Goal: Task Accomplishment & Management: Use online tool/utility

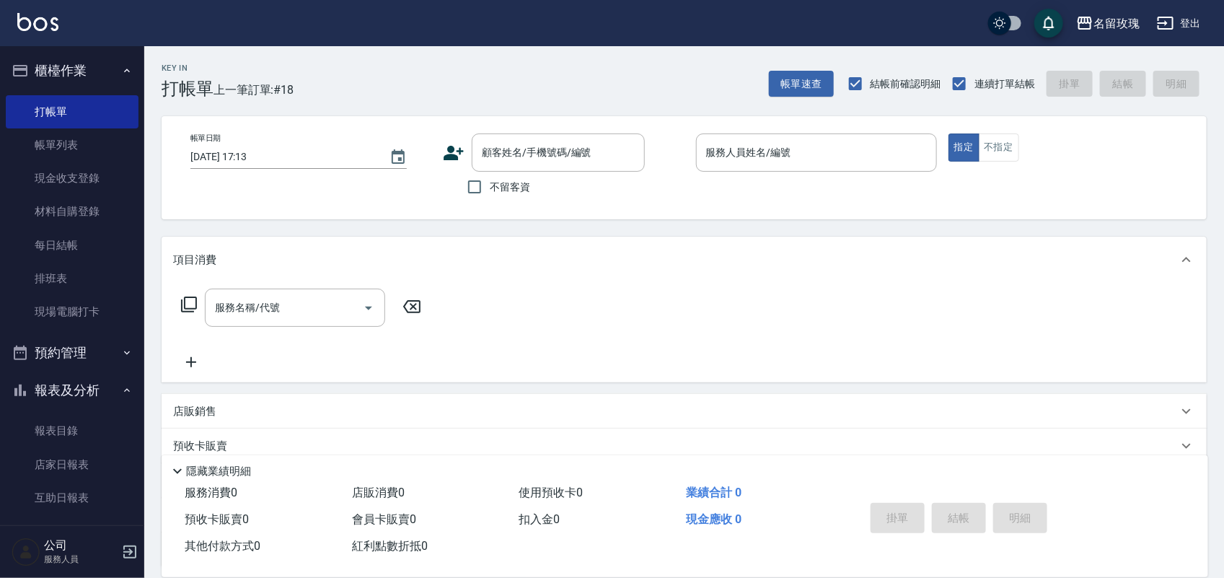
click at [105, 388] on button "報表及分析" at bounding box center [72, 391] width 133 height 38
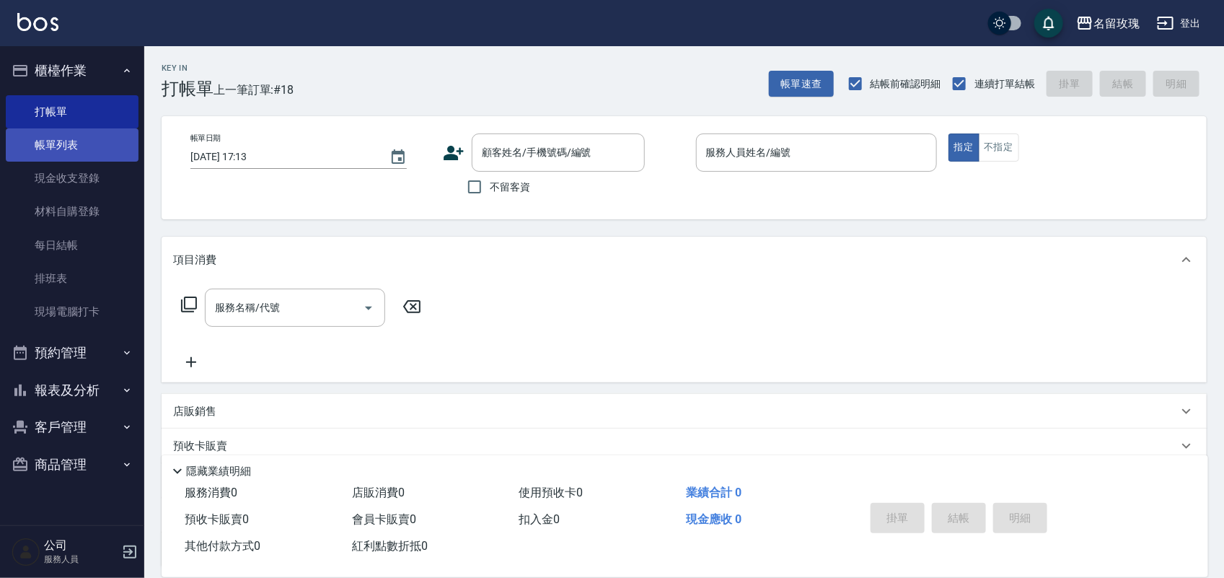
click at [89, 148] on link "帳單列表" at bounding box center [72, 144] width 133 height 33
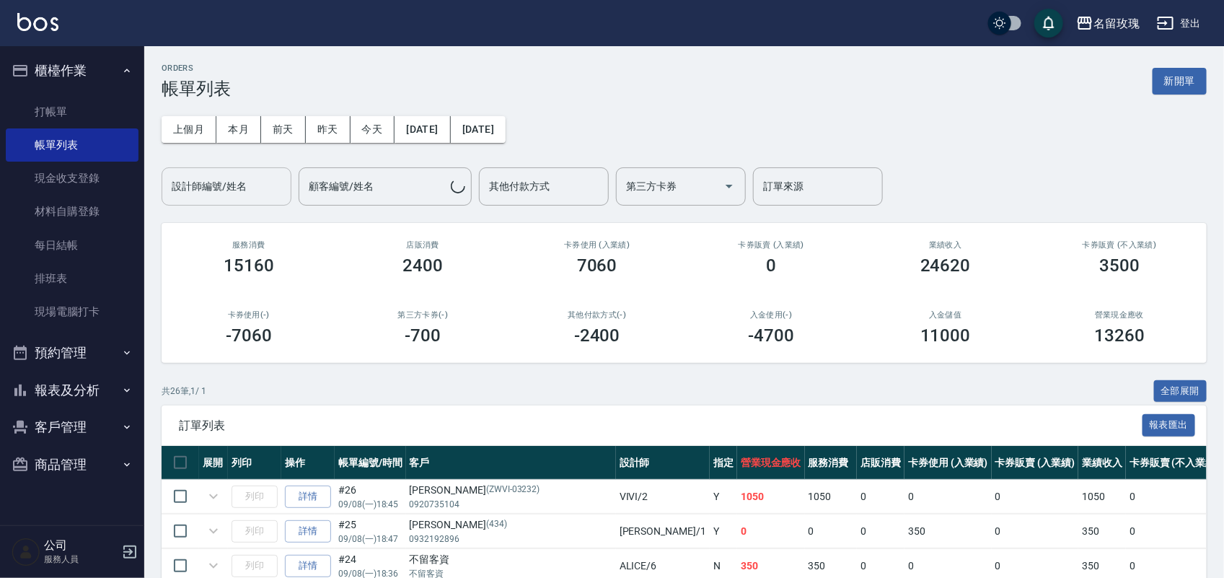
click at [199, 184] on input "設計師編號/姓名" at bounding box center [226, 186] width 117 height 25
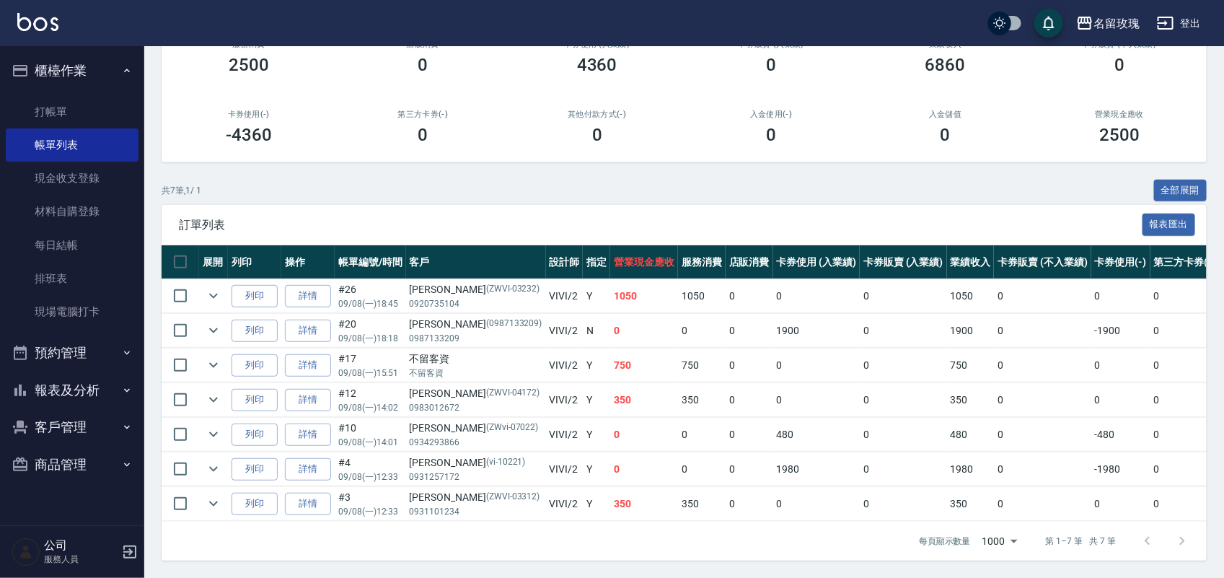
scroll to position [216, 0]
type input "VIVI-2"
click at [302, 389] on link "詳情" at bounding box center [308, 400] width 46 height 22
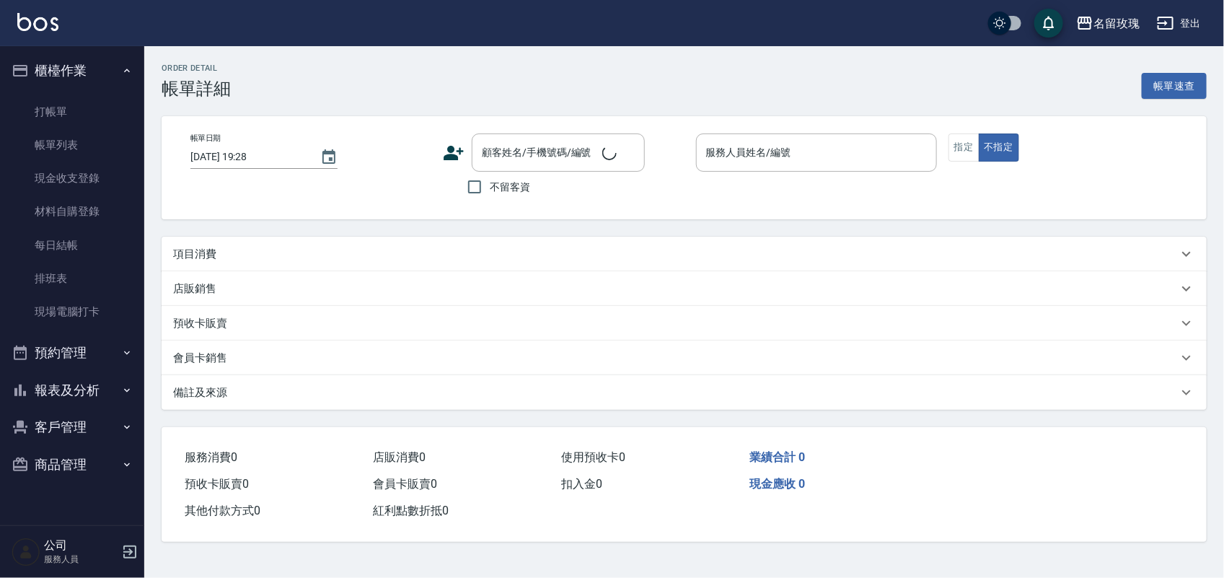
type input "2025/09/08 14:02"
type input "VIVI-2"
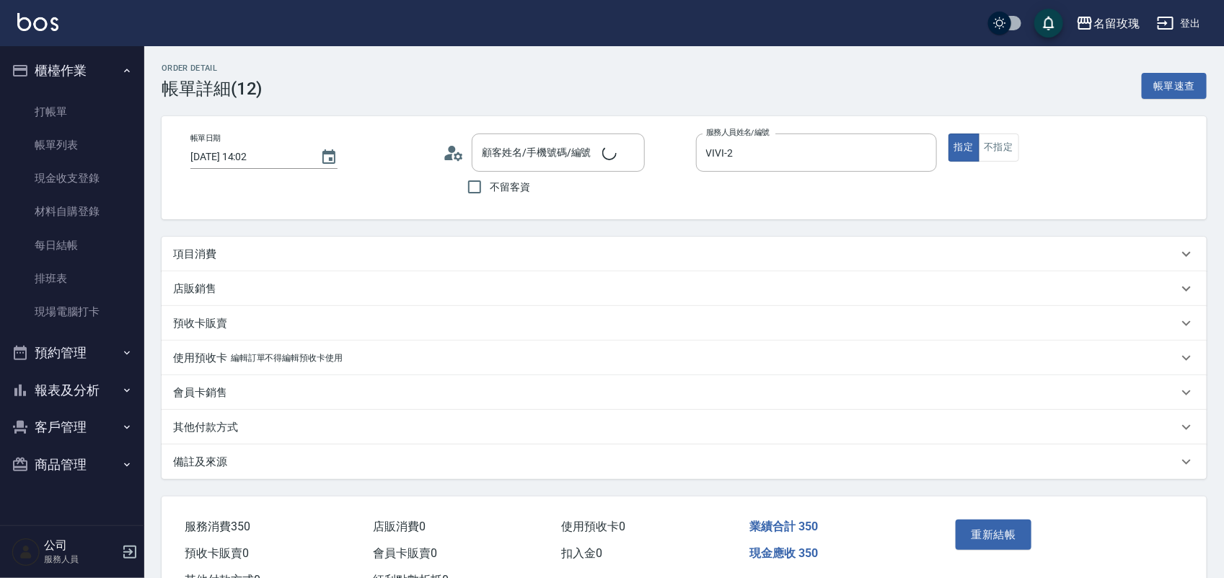
type input "李明英/0983012672/ZWVI-04172"
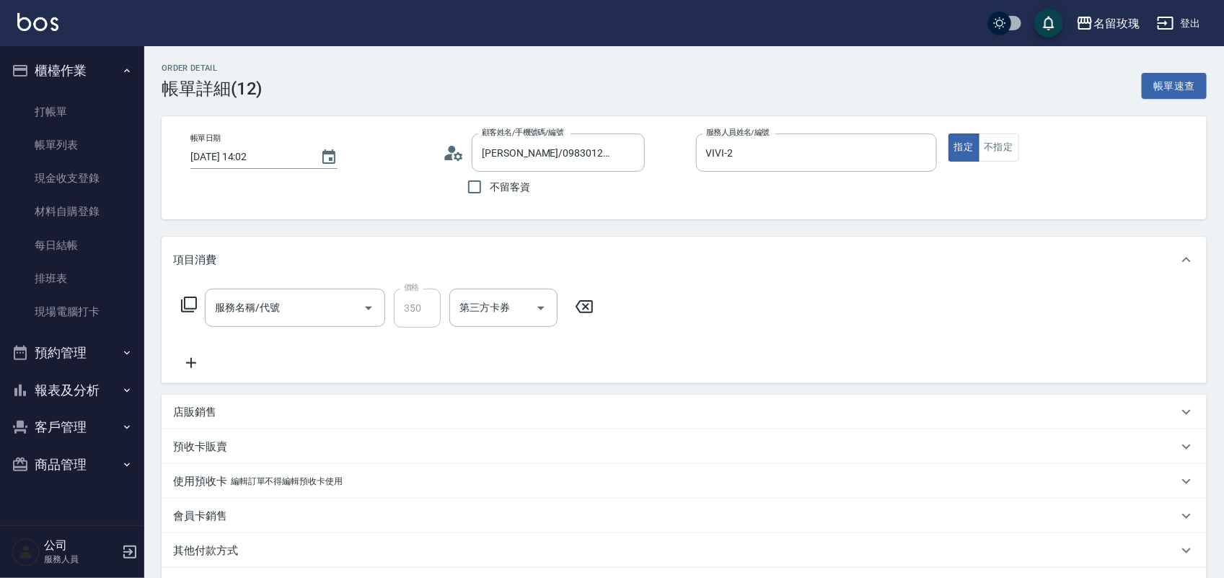
type input "洗髮精油(206)"
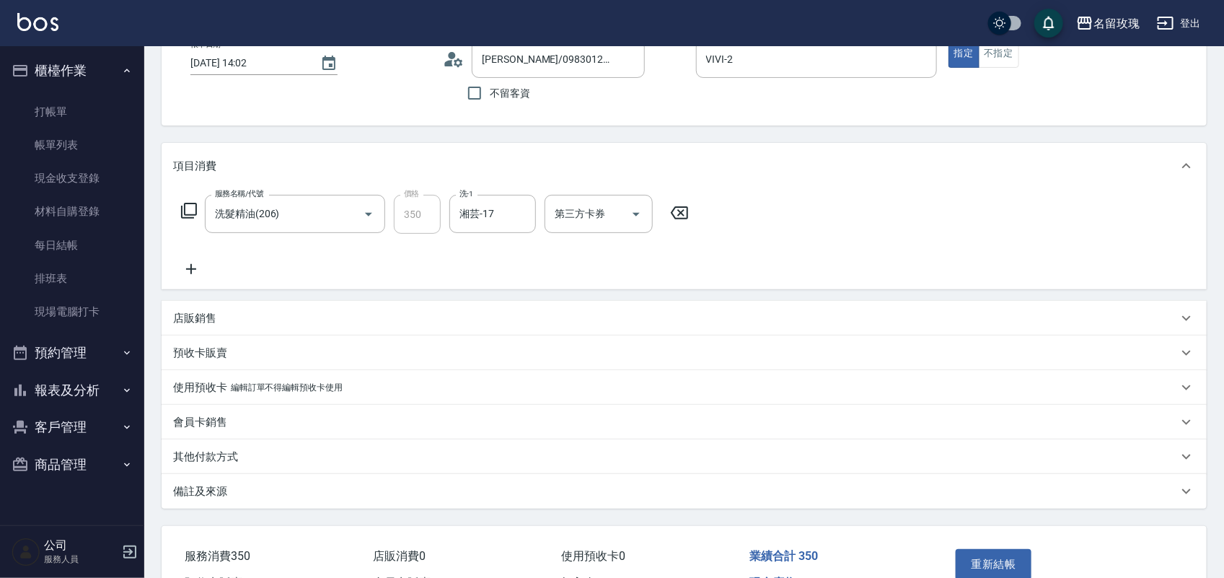
scroll to position [179, 0]
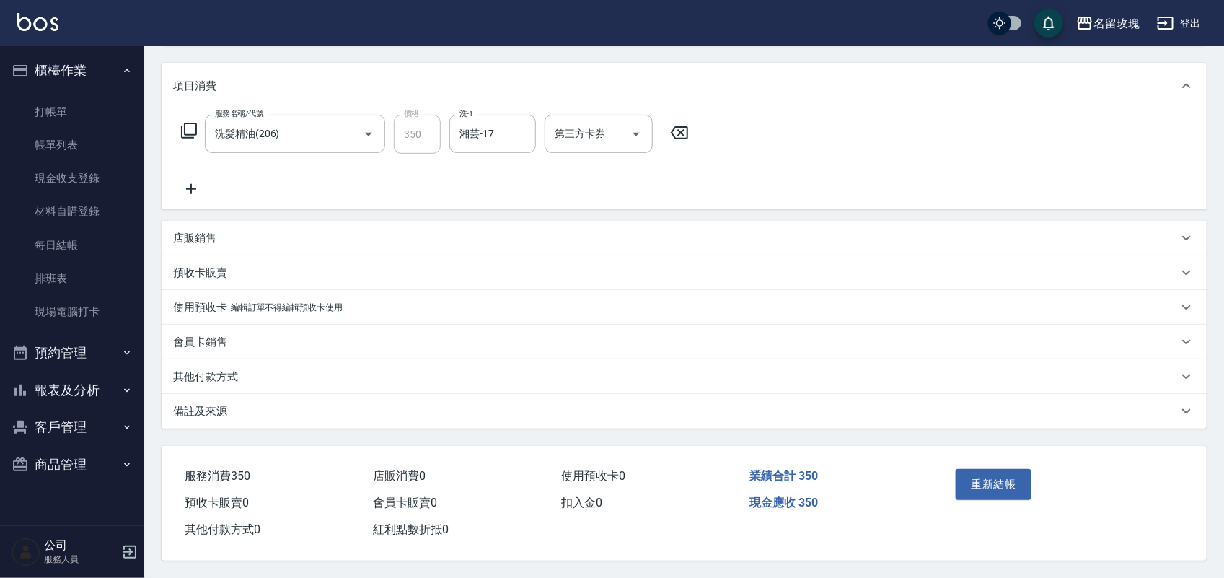
click at [233, 300] on p "編輯訂單不得編輯預收卡使用" at bounding box center [287, 307] width 112 height 15
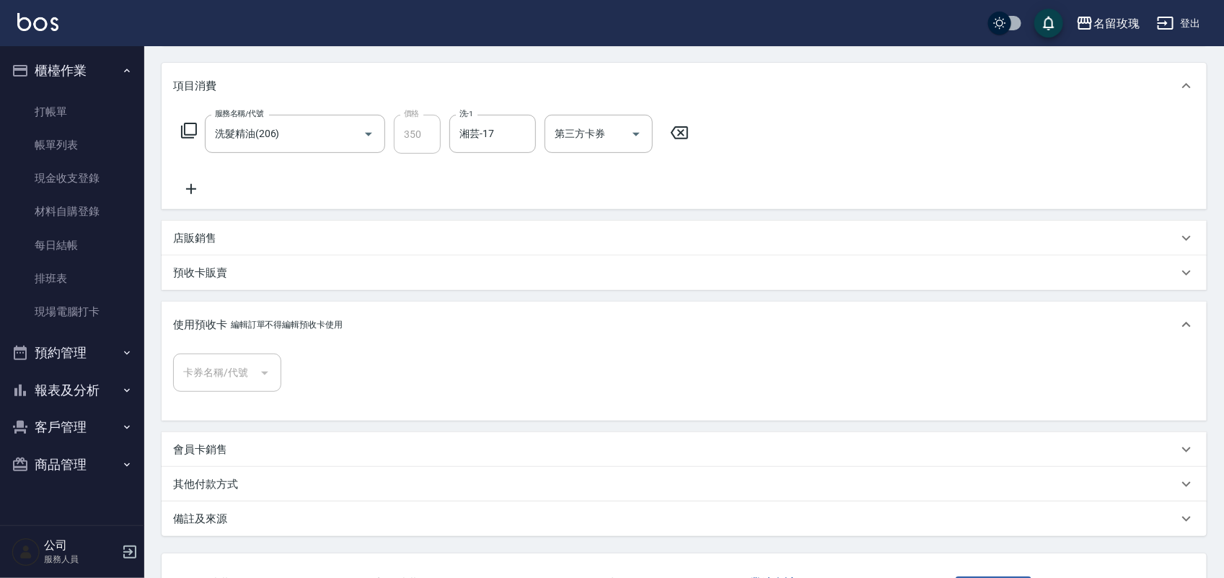
scroll to position [0, 0]
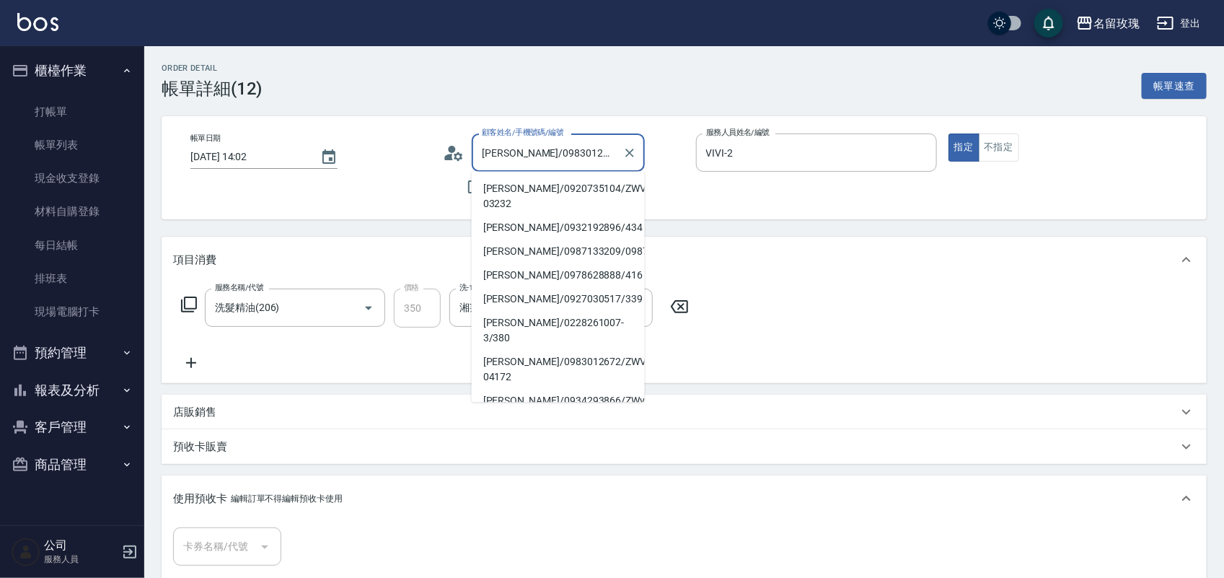
drag, startPoint x: 510, startPoint y: 150, endPoint x: 473, endPoint y: 149, distance: 37.5
click at [473, 149] on div "李明英/0983012672/ZWVI-04172 顧客姓名/手機號碼/編號" at bounding box center [558, 152] width 173 height 38
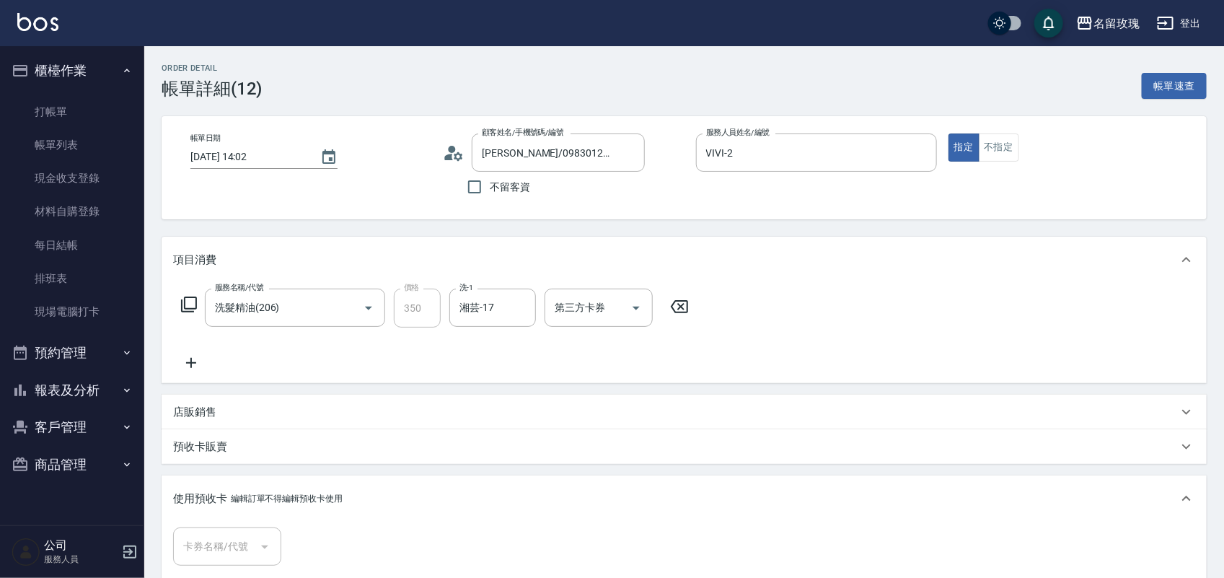
click at [522, 63] on div "Order detail 帳單詳細 (12) 帳單速查" at bounding box center [684, 80] width 1045 height 35
click at [40, 113] on link "打帳單" at bounding box center [72, 111] width 133 height 33
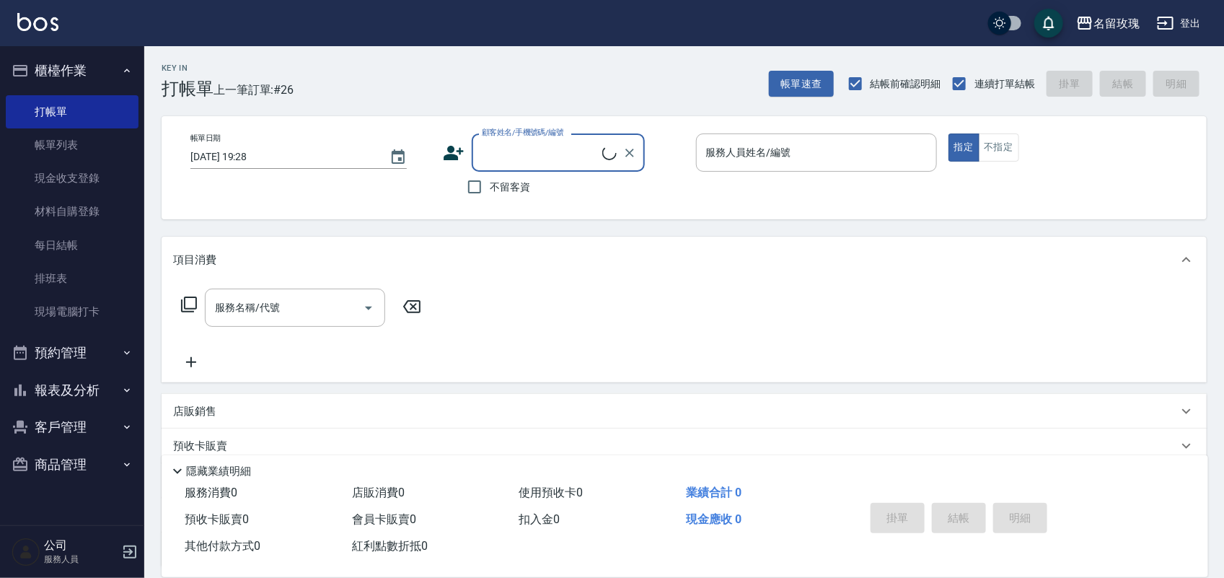
click at [521, 139] on div "顧客姓名/手機號碼/編號" at bounding box center [558, 152] width 173 height 38
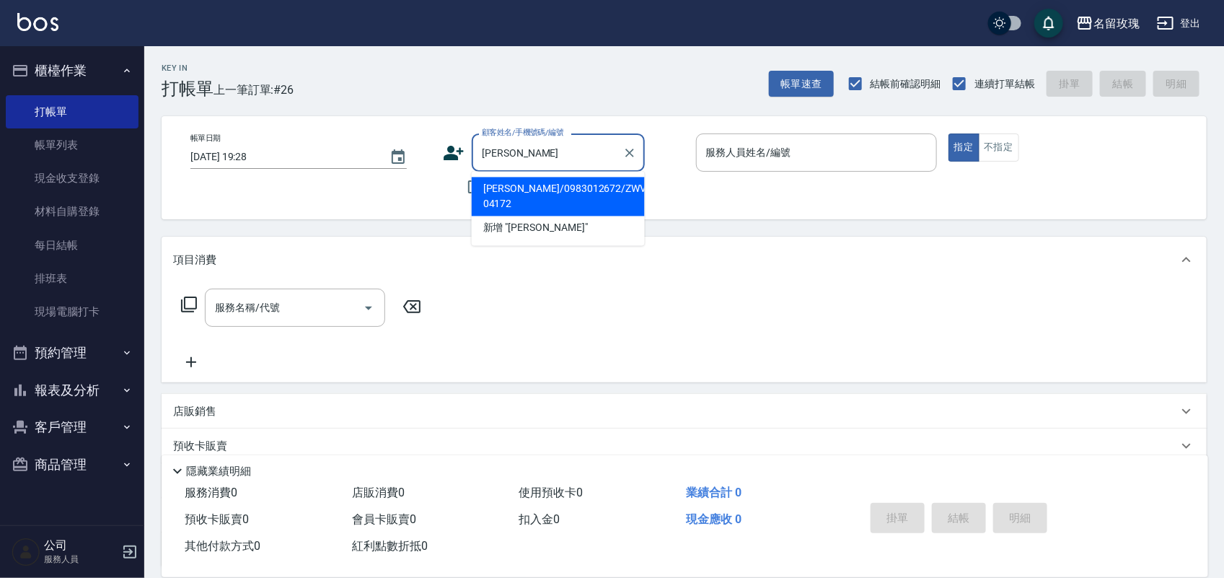
click at [534, 192] on li "李明英/0983012672/ZWVI-04172" at bounding box center [558, 196] width 173 height 39
type input "李明英/0983012672/ZWVI-04172"
type input "VIVI-2"
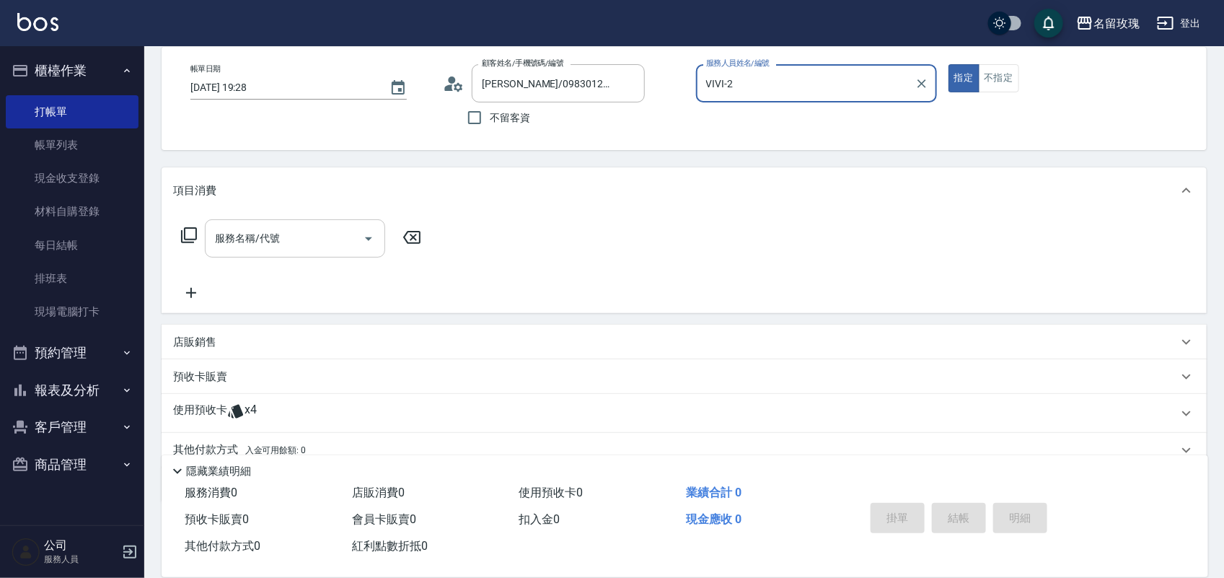
scroll to position [131, 0]
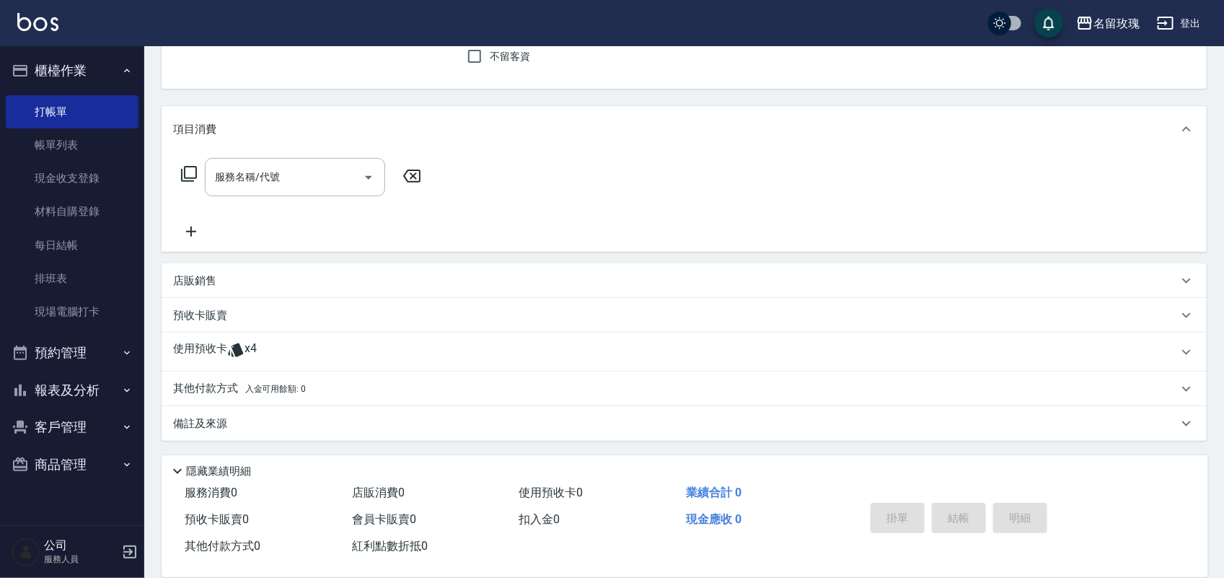
click at [203, 341] on p "使用預收卡" at bounding box center [200, 352] width 54 height 22
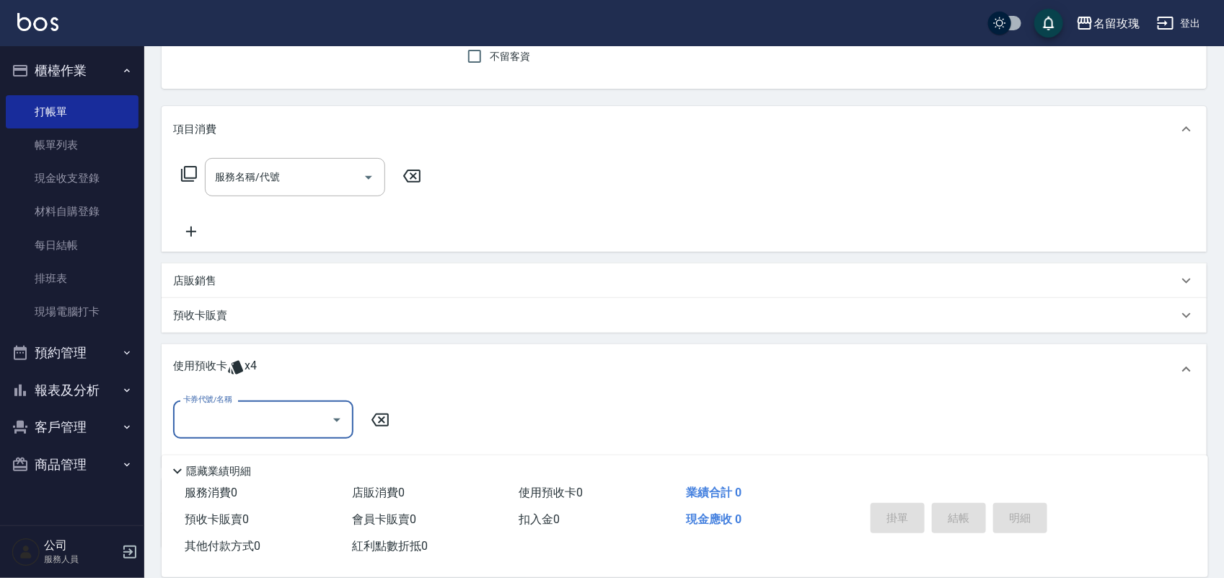
scroll to position [0, 0]
click at [233, 416] on input "卡券代號/名稱" at bounding box center [253, 419] width 146 height 25
click at [247, 462] on div "113 剪髮卡四送1-700 剩餘4張 113207" at bounding box center [263, 463] width 180 height 39
type input "113 剪髮卡四送1-700 113207"
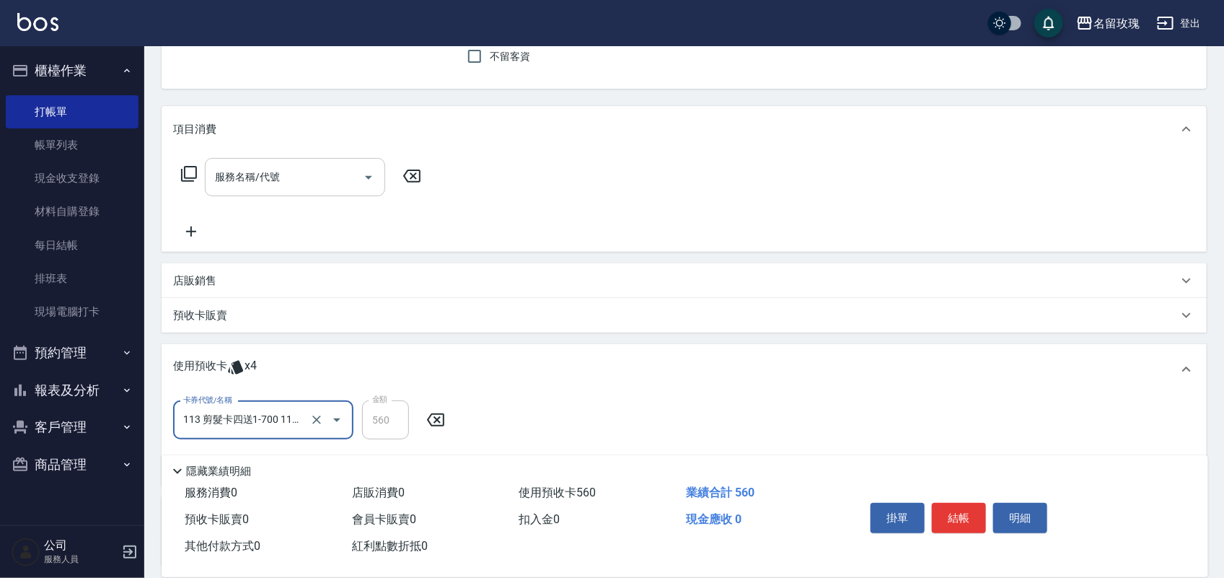
click at [260, 193] on div "服務名稱/代號" at bounding box center [295, 177] width 180 height 38
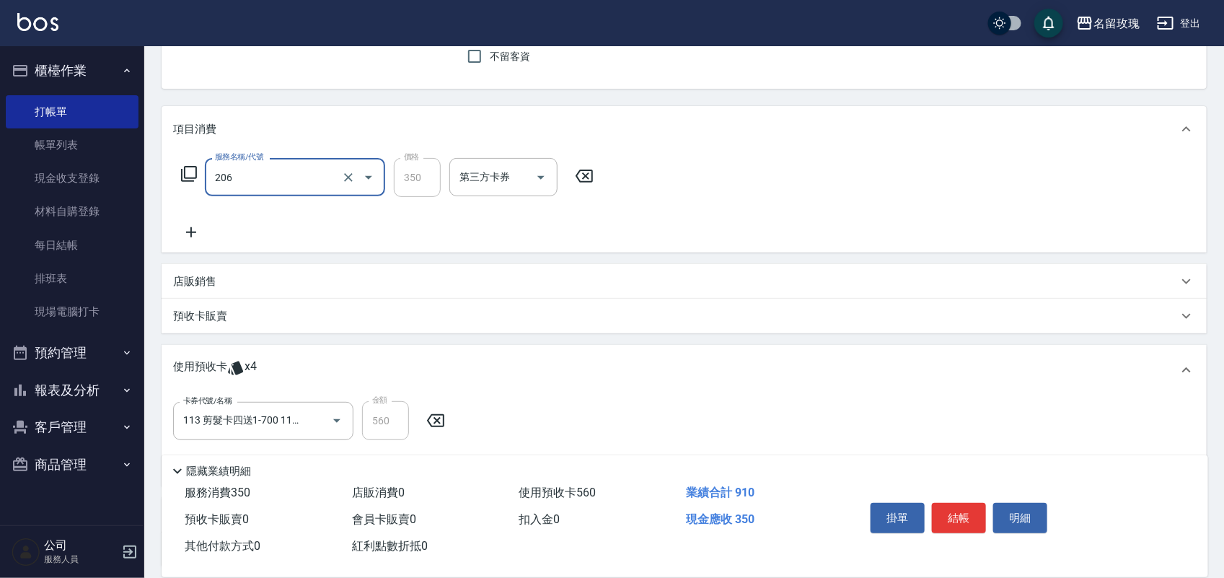
type input "洗髮精油(206)"
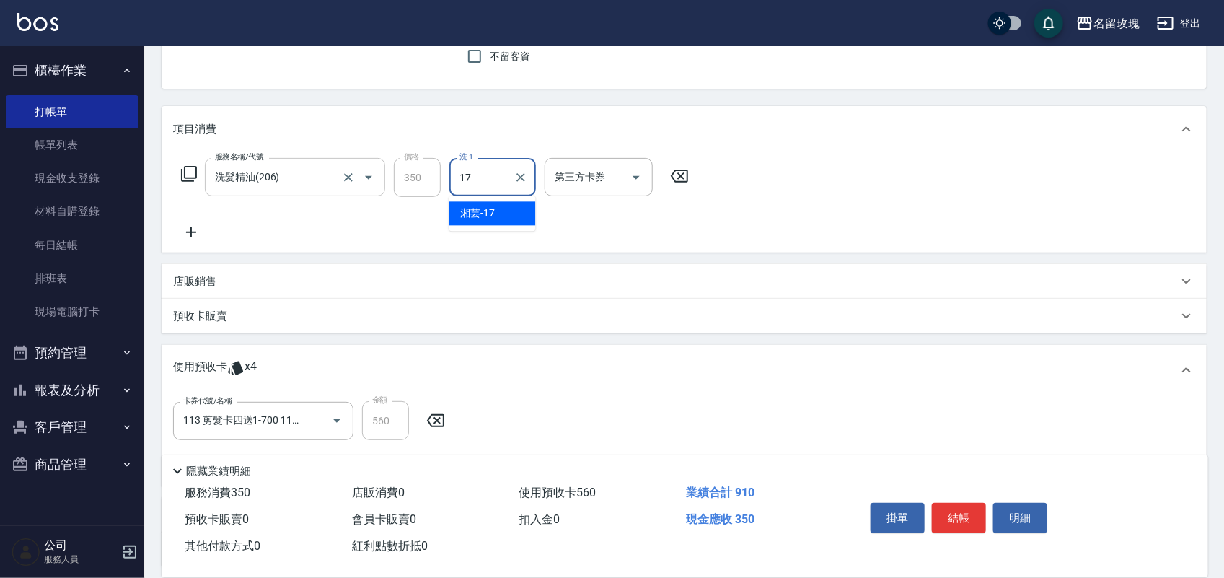
type input "湘芸-17"
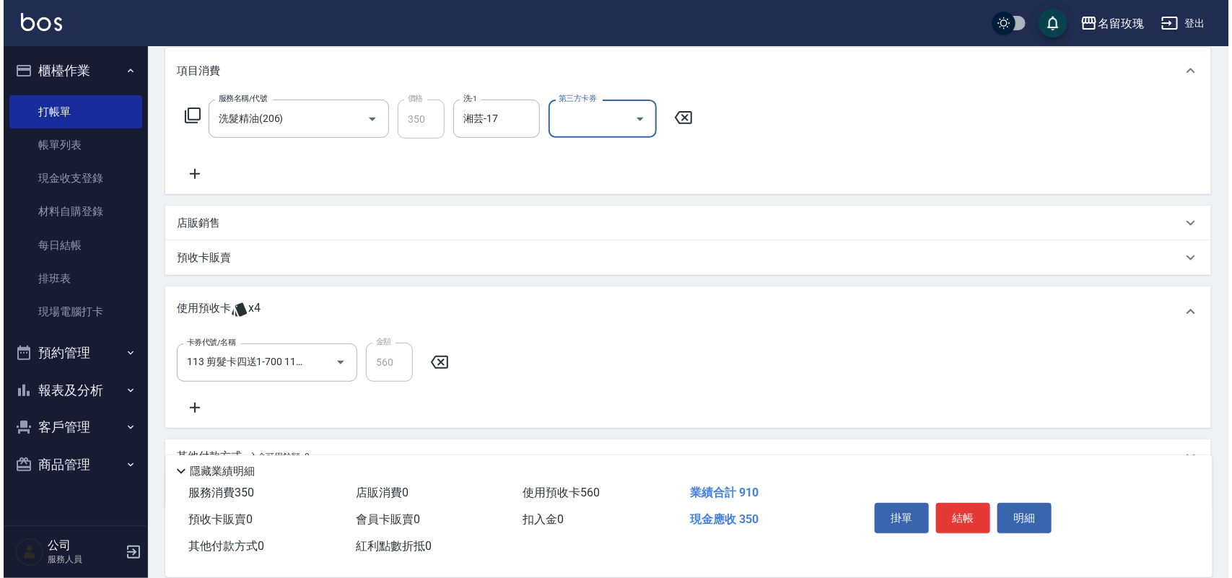
scroll to position [257, 0]
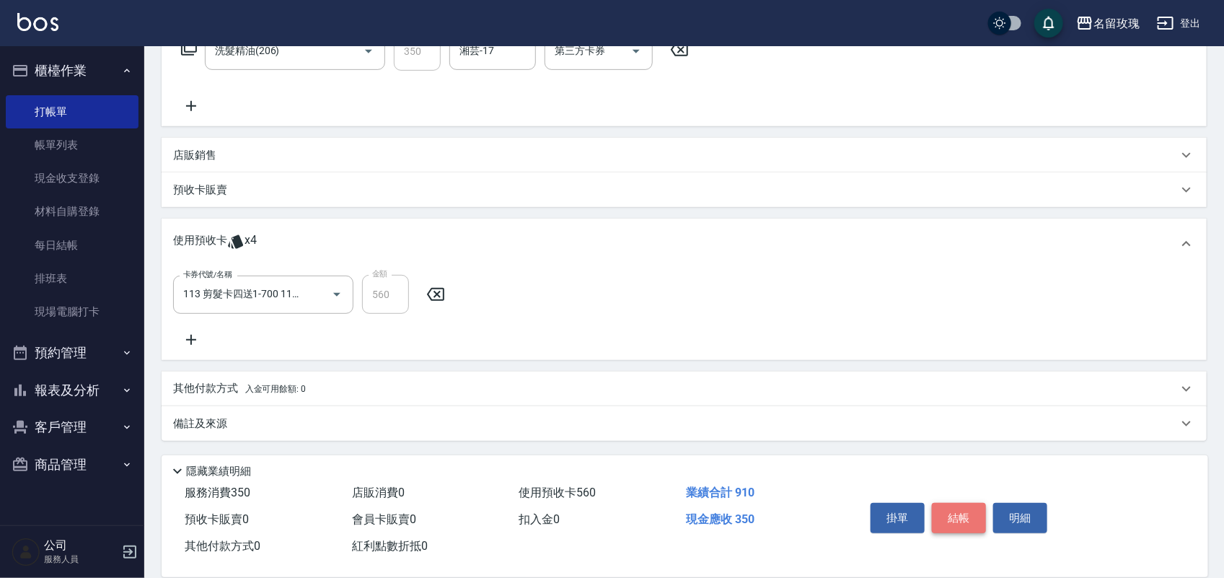
click at [953, 513] on button "結帳" at bounding box center [959, 518] width 54 height 30
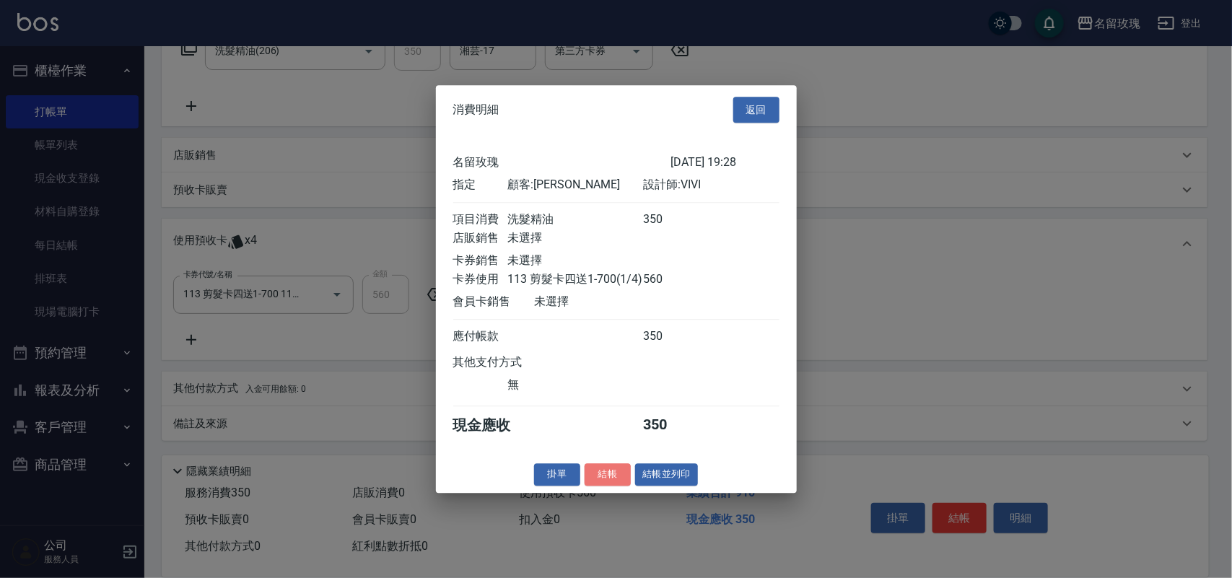
click at [594, 486] on button "結帳" at bounding box center [607, 474] width 46 height 22
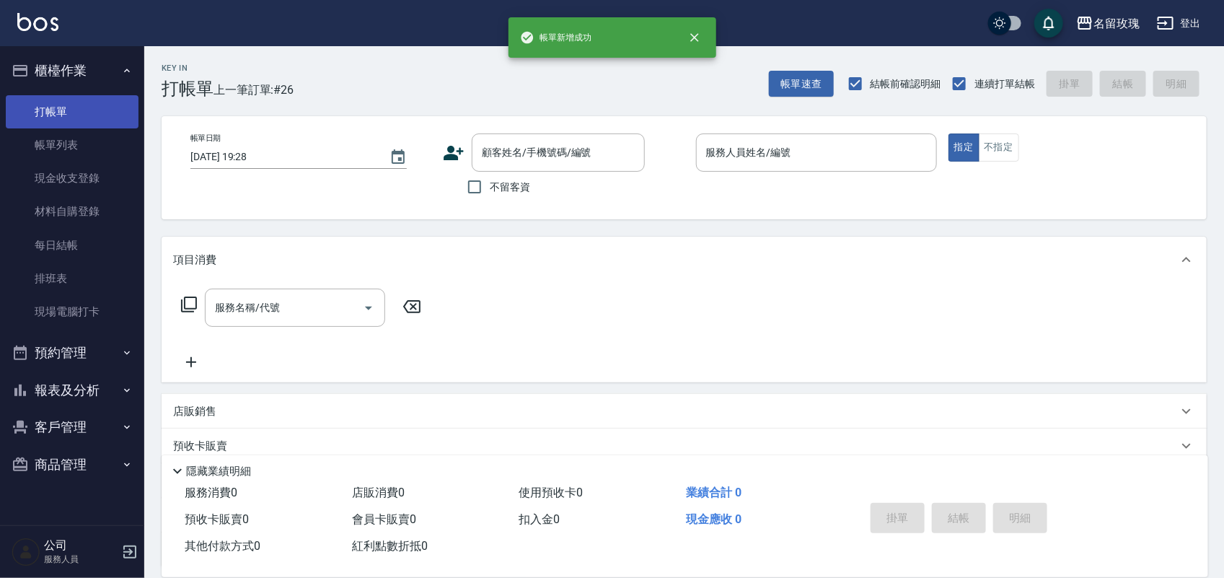
scroll to position [0, 0]
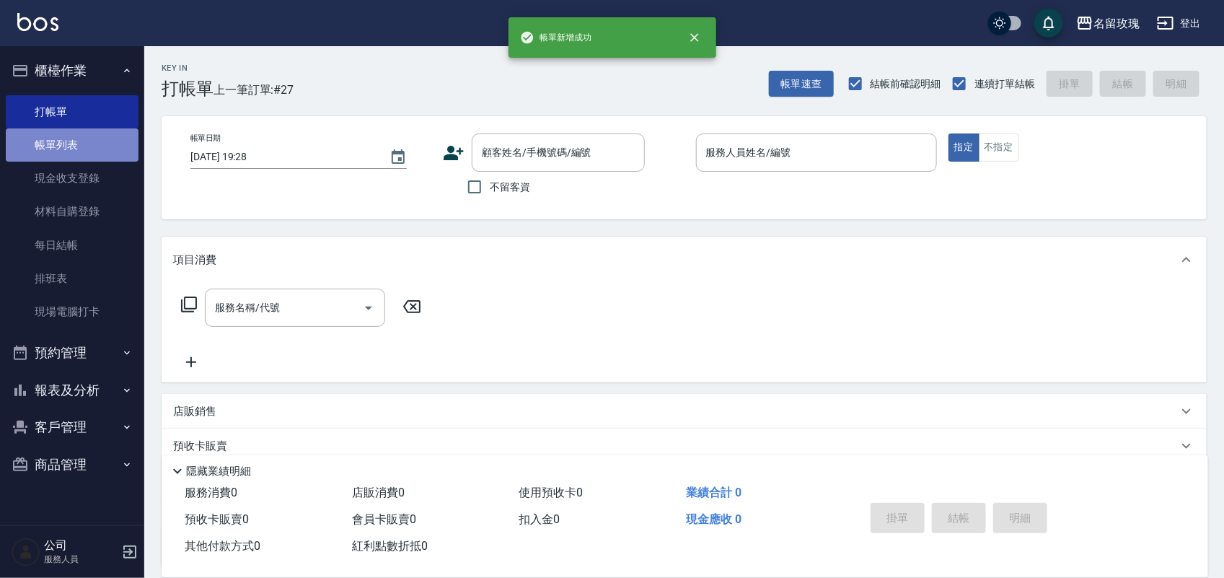
click at [80, 142] on link "帳單列表" at bounding box center [72, 144] width 133 height 33
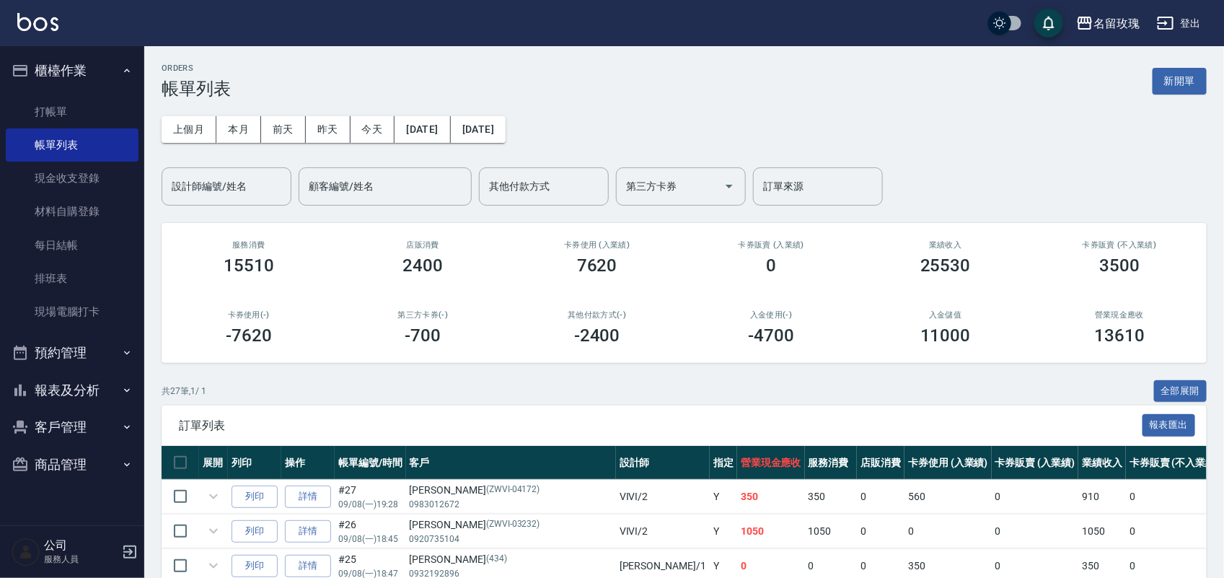
click at [219, 196] on input "設計師編號/姓名" at bounding box center [226, 186] width 117 height 25
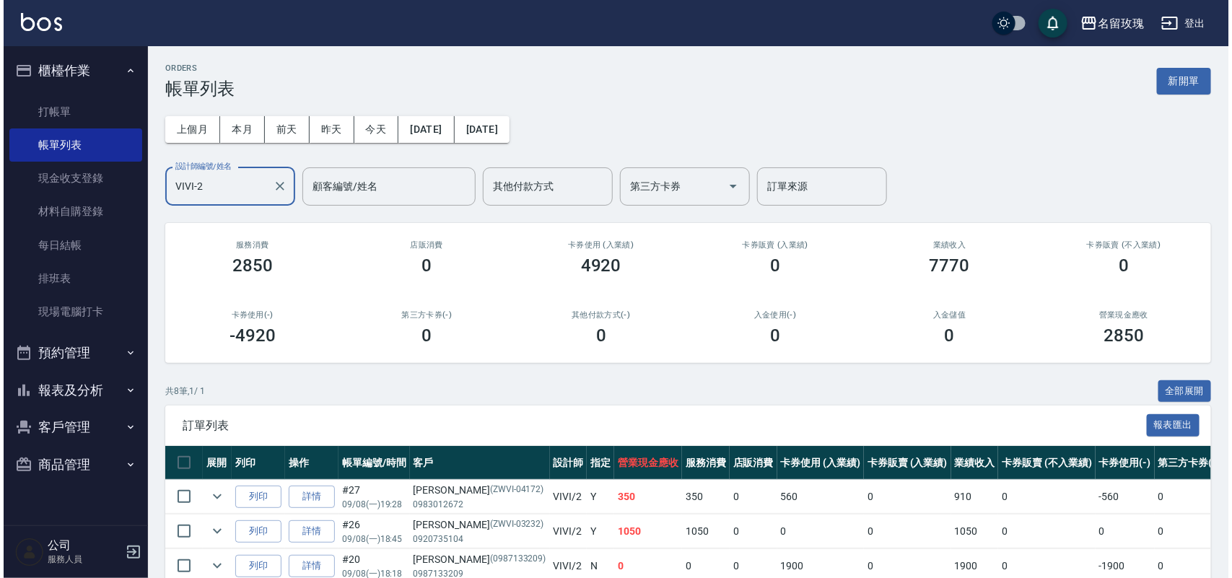
scroll to position [251, 0]
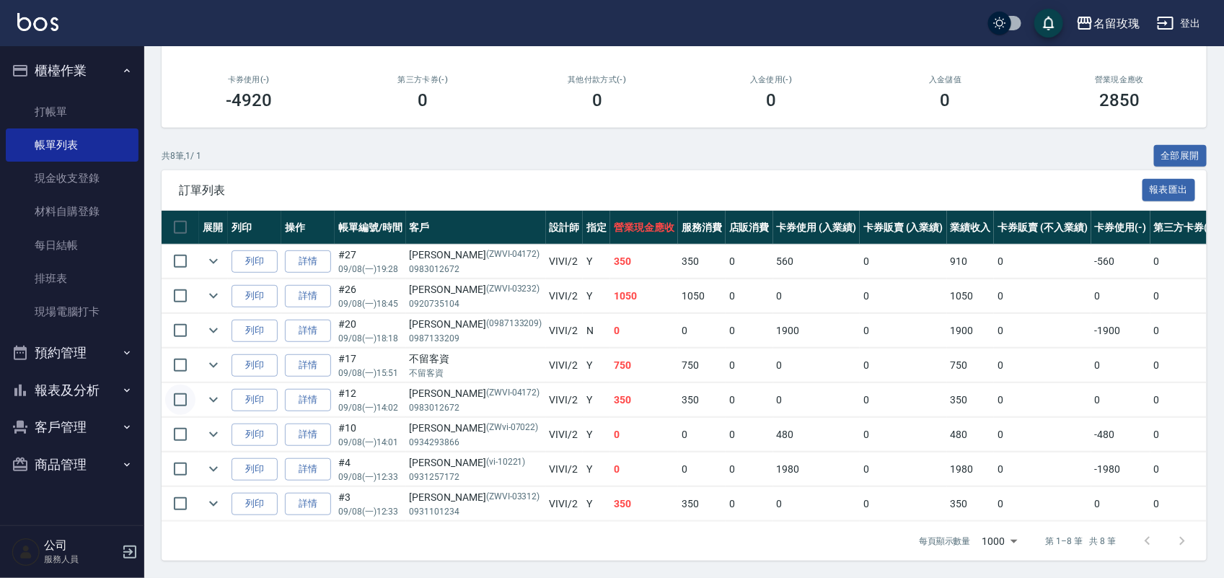
type input "VIVI-2"
click at [185, 387] on input "checkbox" at bounding box center [180, 400] width 30 height 30
checkbox input "true"
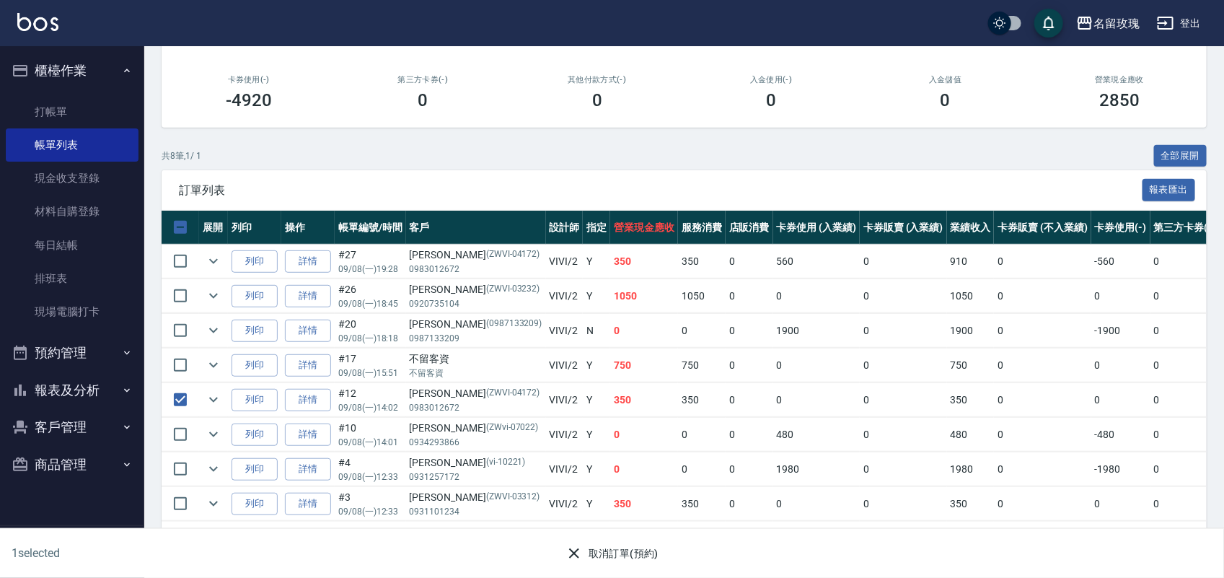
click at [613, 552] on button "取消訂單(預約)" at bounding box center [612, 553] width 105 height 27
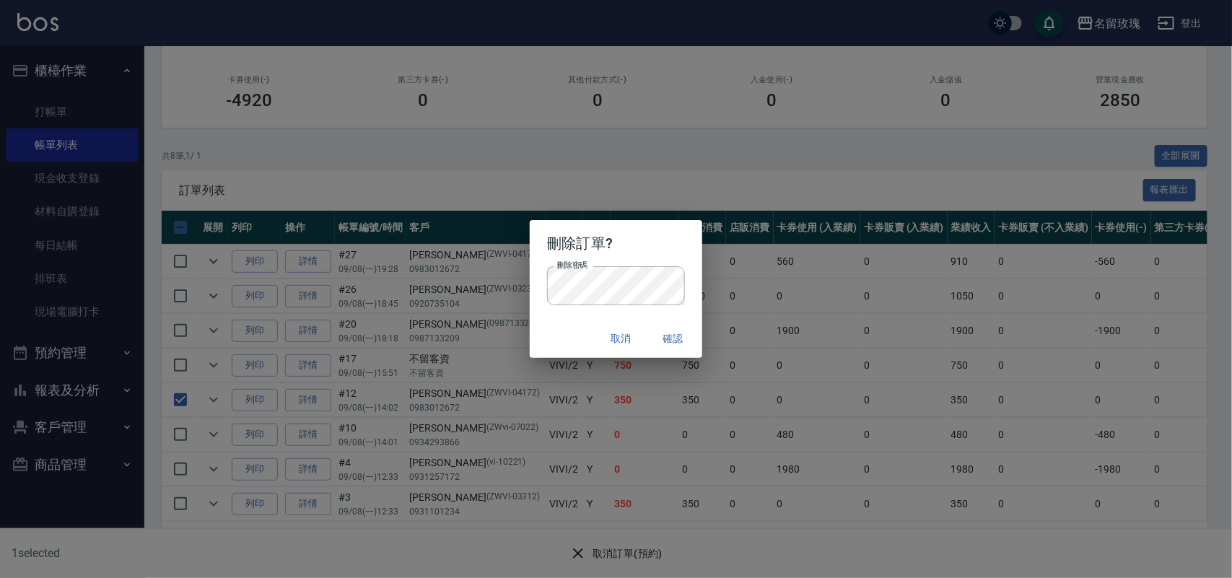
click at [563, 338] on div "取消 確認" at bounding box center [616, 339] width 172 height 38
click at [664, 343] on button "確認" at bounding box center [673, 338] width 46 height 27
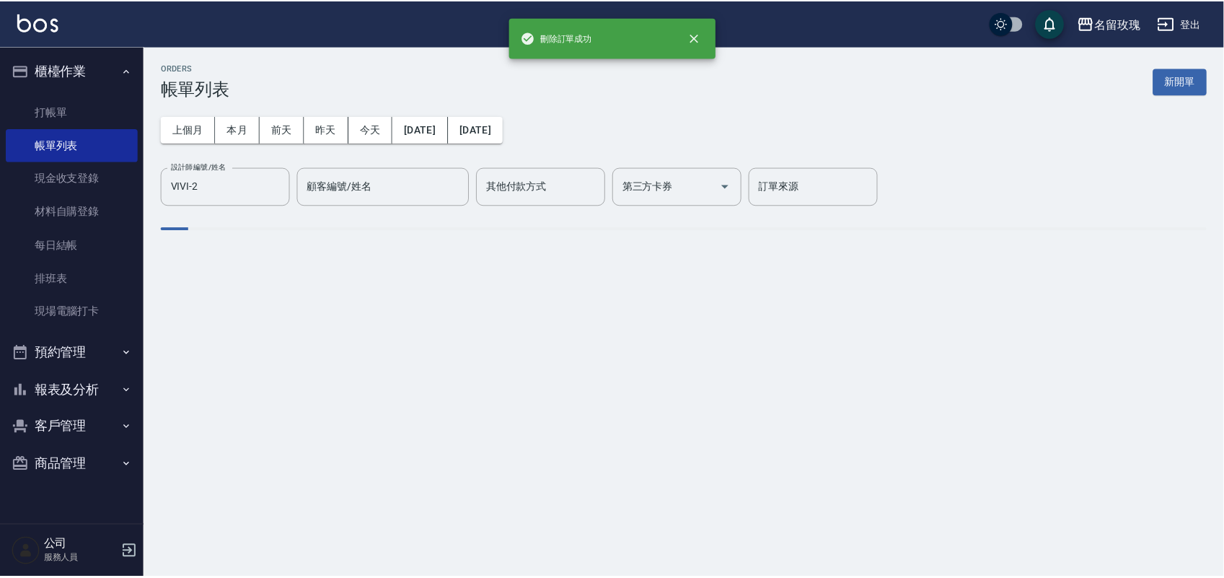
scroll to position [0, 0]
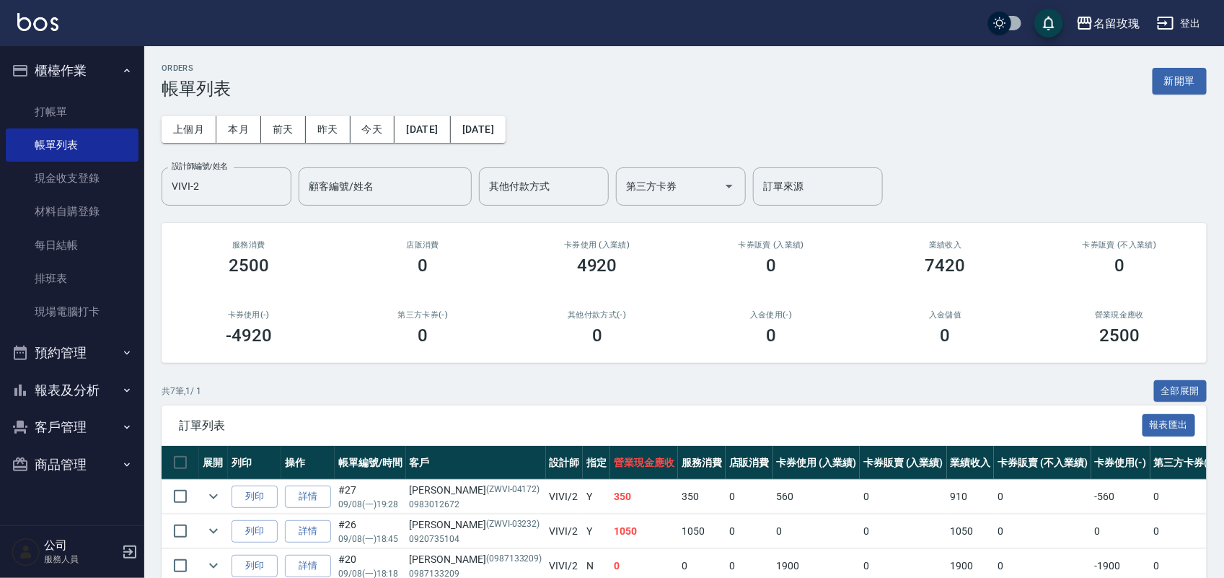
click at [41, 92] on ul "打帳單 帳單列表 現金收支登錄 材料自購登錄 每日結帳 排班表 現場電腦打卡" at bounding box center [72, 211] width 133 height 245
click at [53, 113] on link "打帳單" at bounding box center [72, 111] width 133 height 33
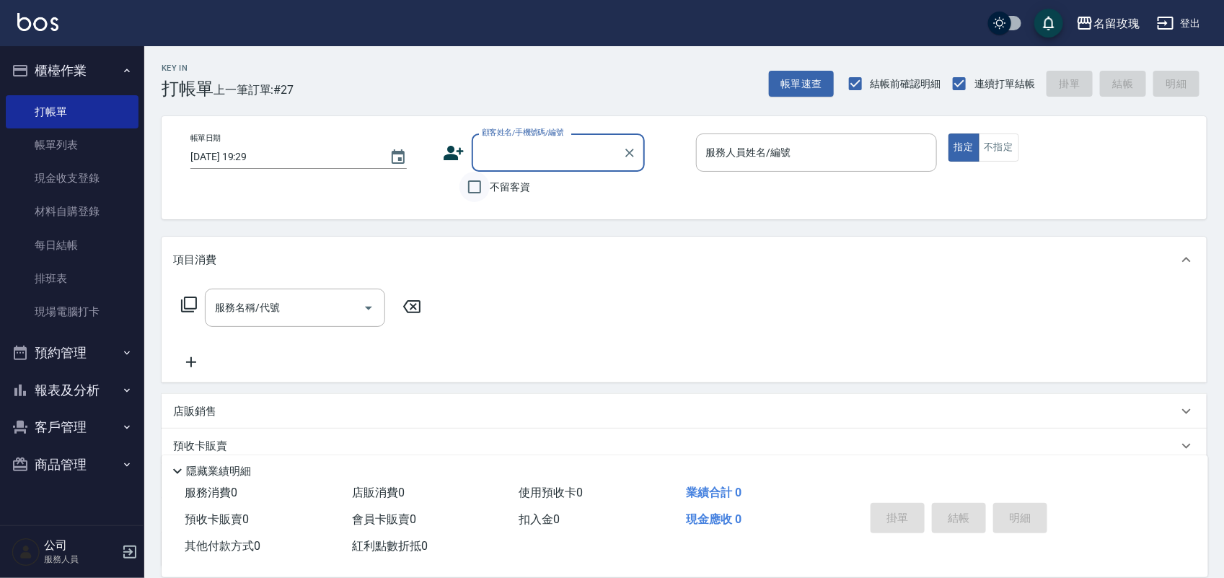
click at [468, 189] on input "不留客資" at bounding box center [475, 187] width 30 height 30
checkbox input "true"
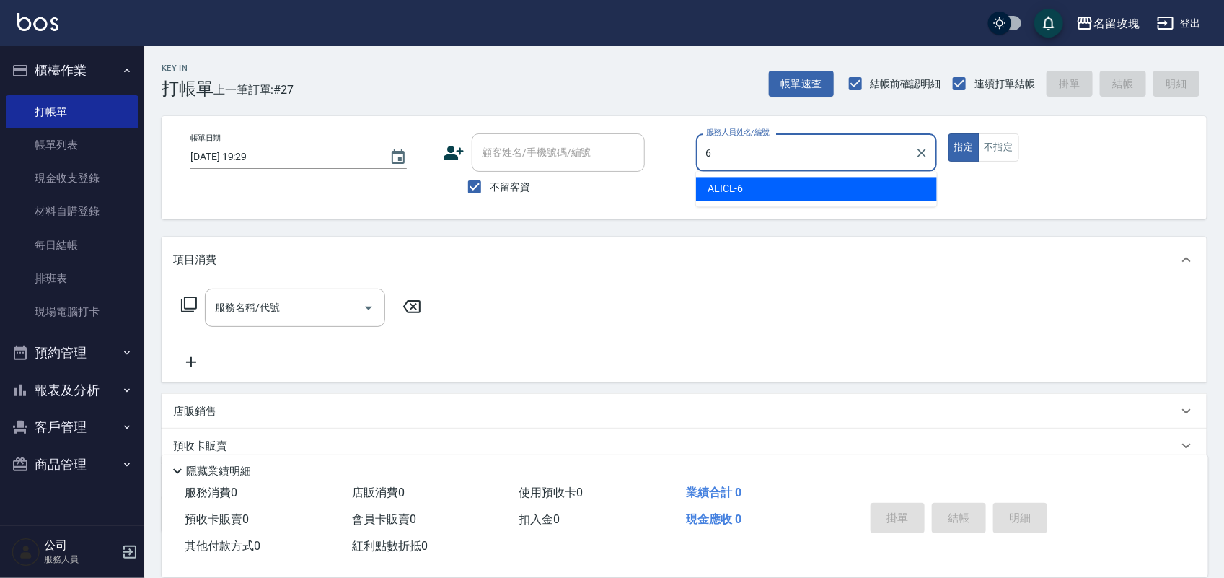
type input "ALICE-6"
type button "true"
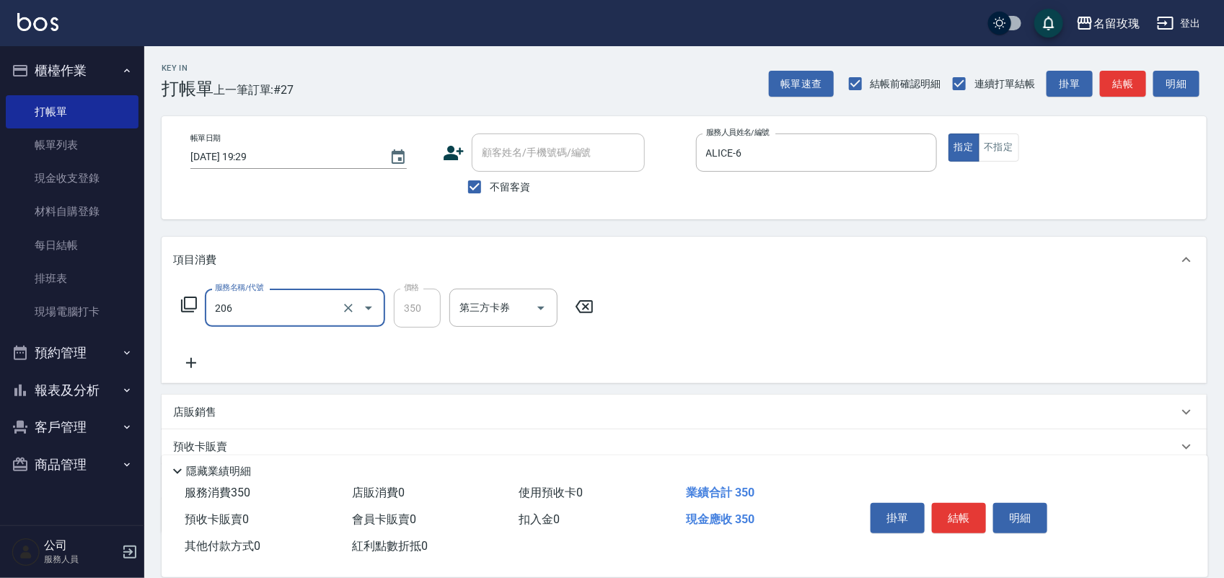
type input "洗髮精油(206)"
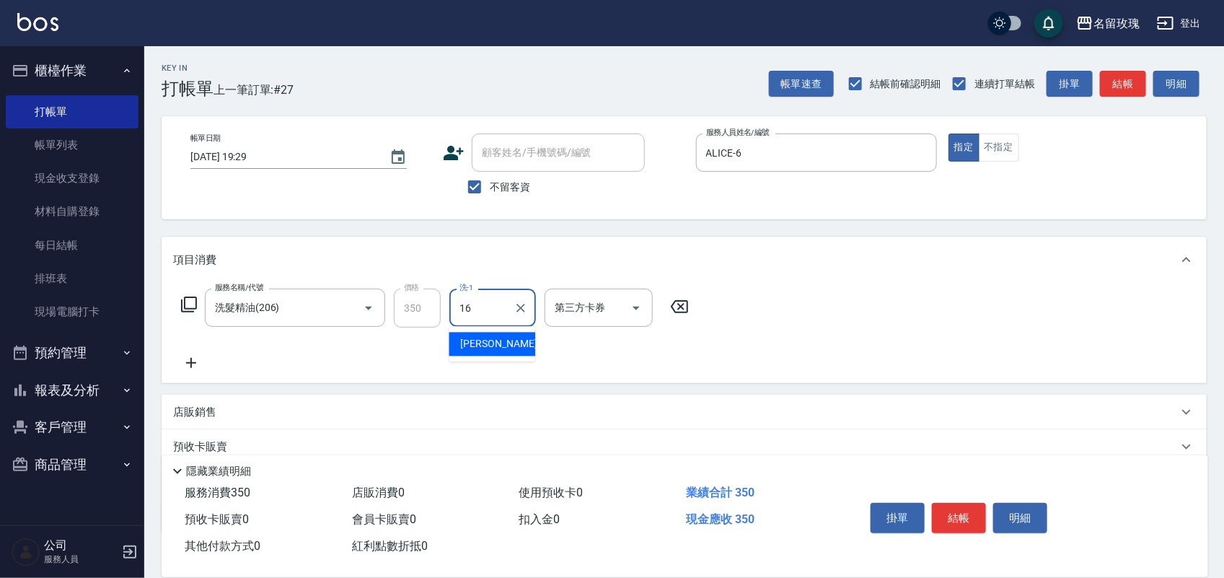
type input "佩蓉-16"
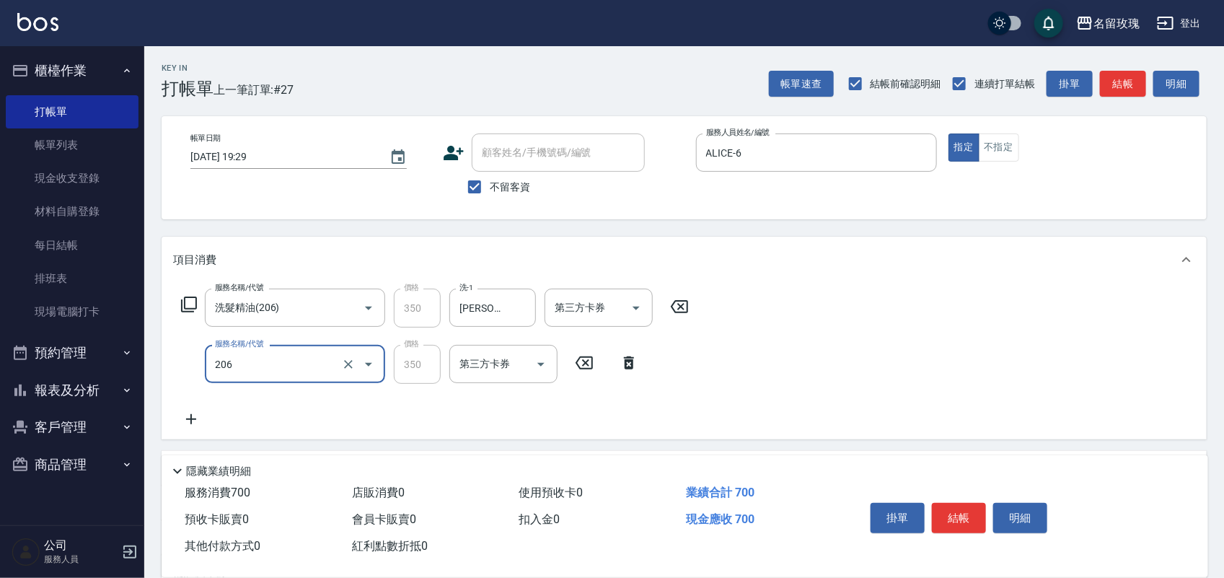
type input "洗髮精油(206)"
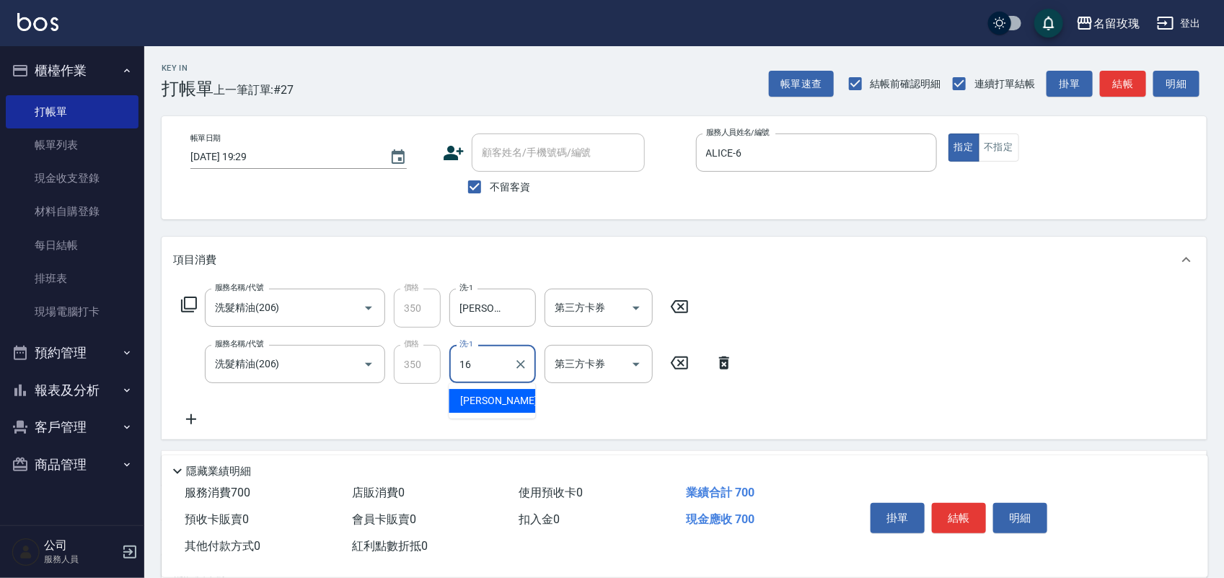
type input "佩蓉-16"
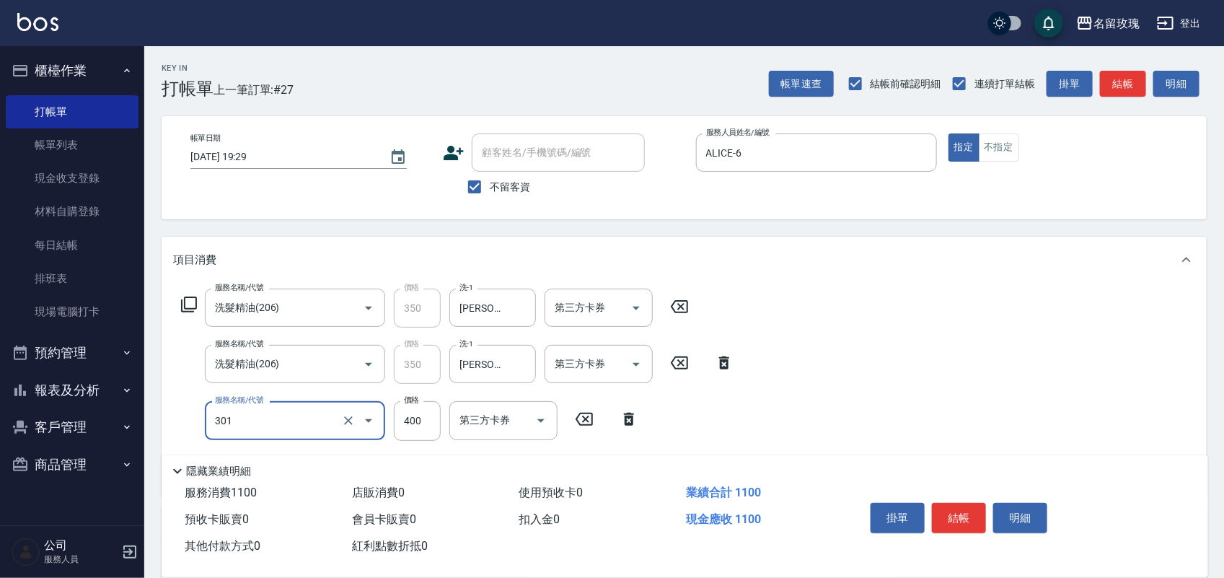
type input "剪髮(301)"
type input "380"
type input "剪髮(301)"
type input "500"
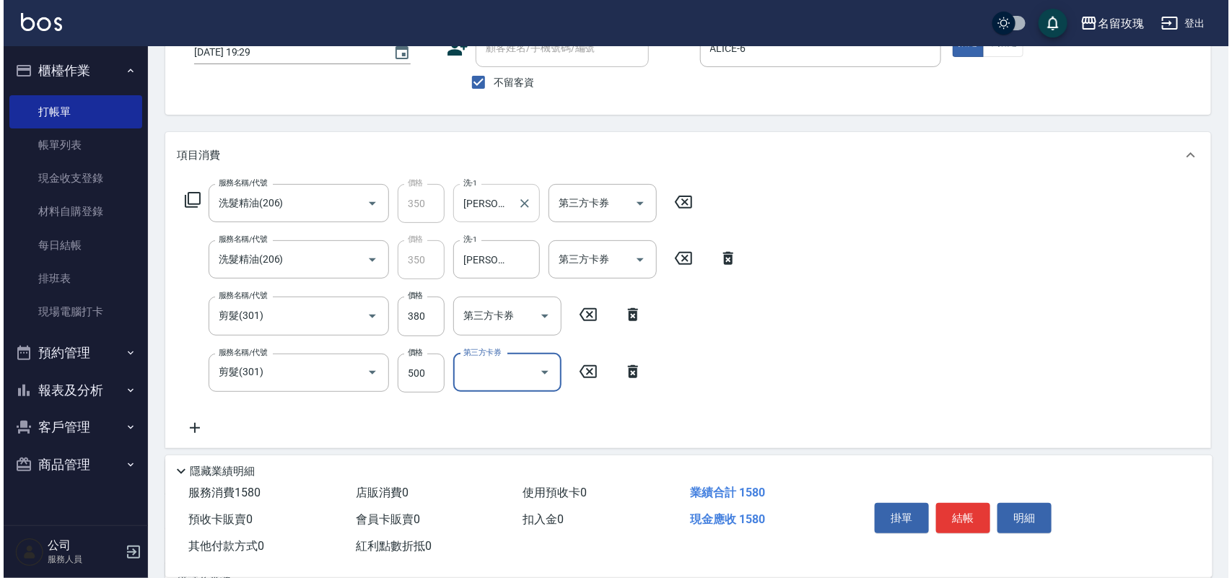
scroll to position [261, 0]
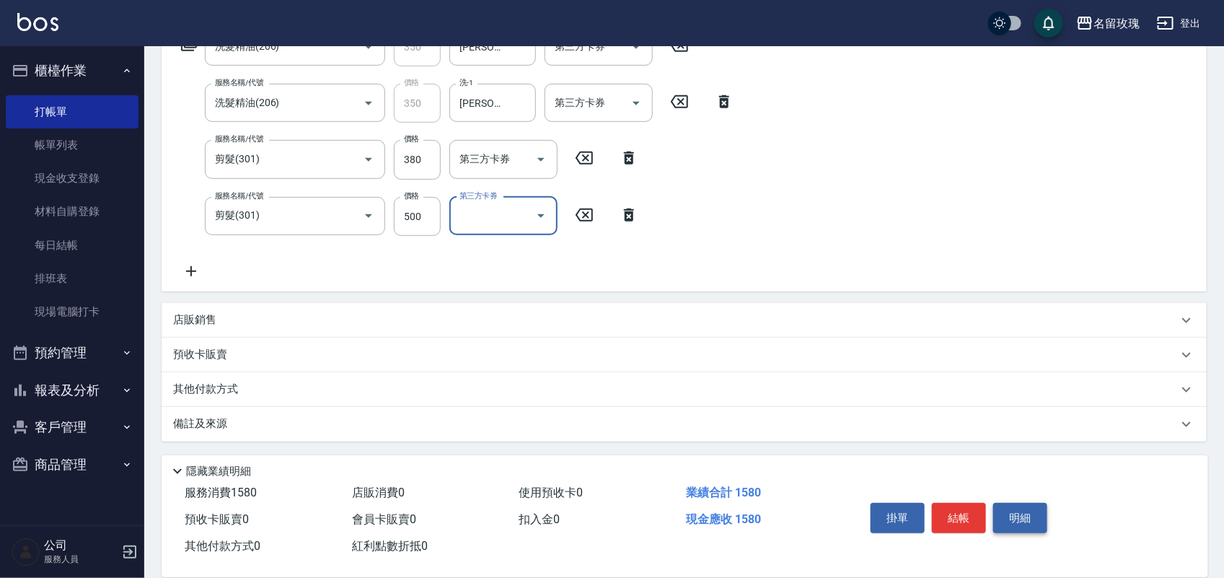
click at [1029, 504] on button "明細" at bounding box center [1020, 518] width 54 height 30
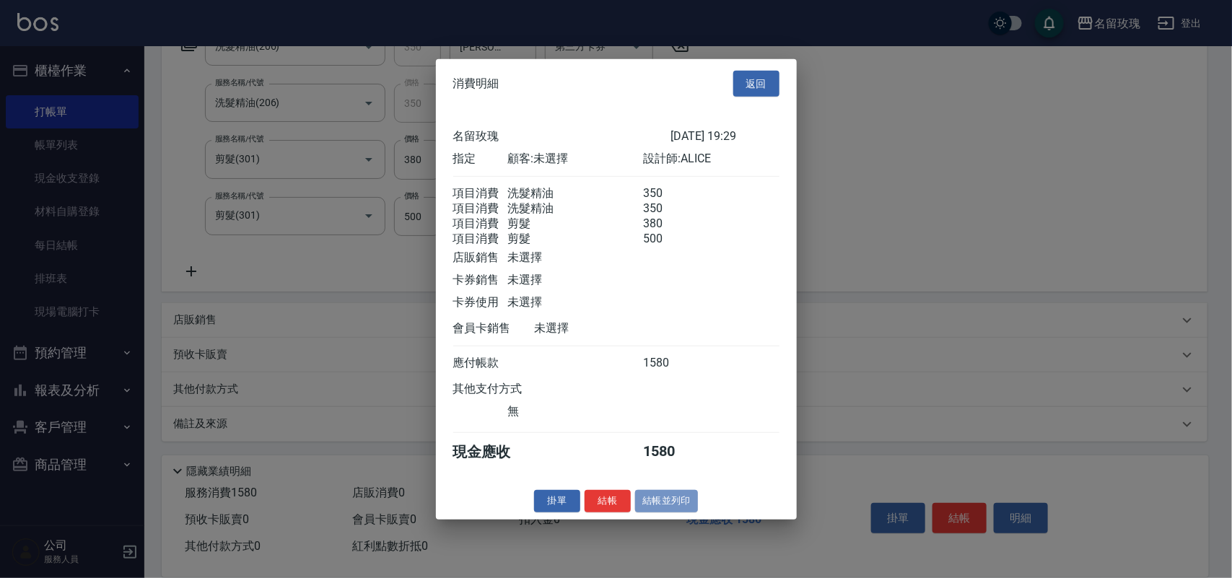
drag, startPoint x: 685, startPoint y: 524, endPoint x: 687, endPoint y: 512, distance: 11.6
click at [688, 512] on button "結帳並列印" at bounding box center [666, 501] width 63 height 22
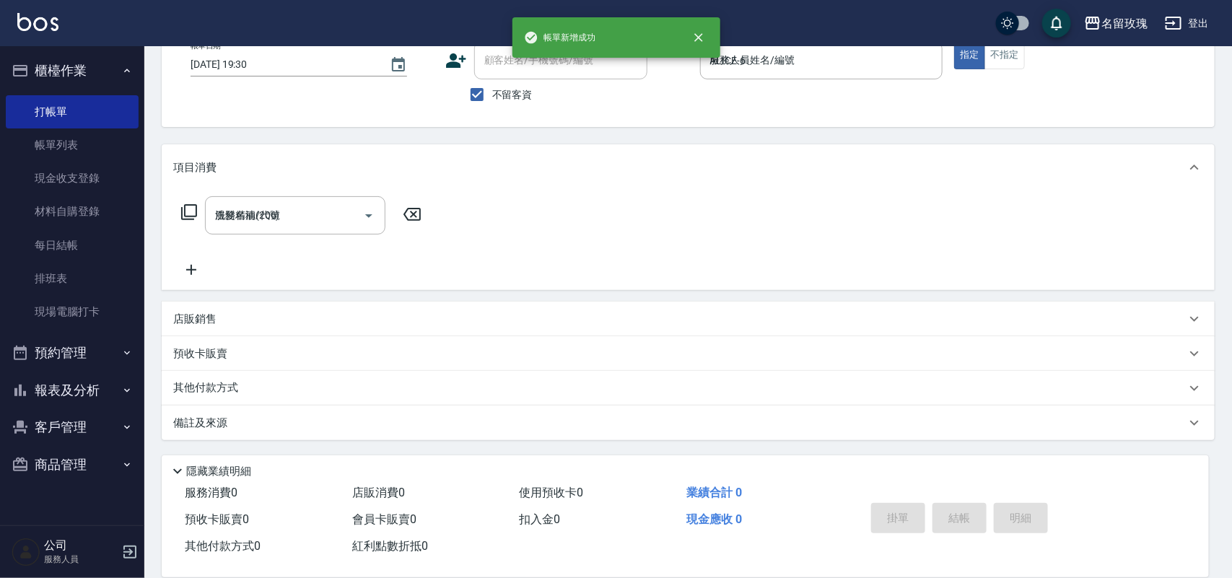
type input "2025/09/08 19:30"
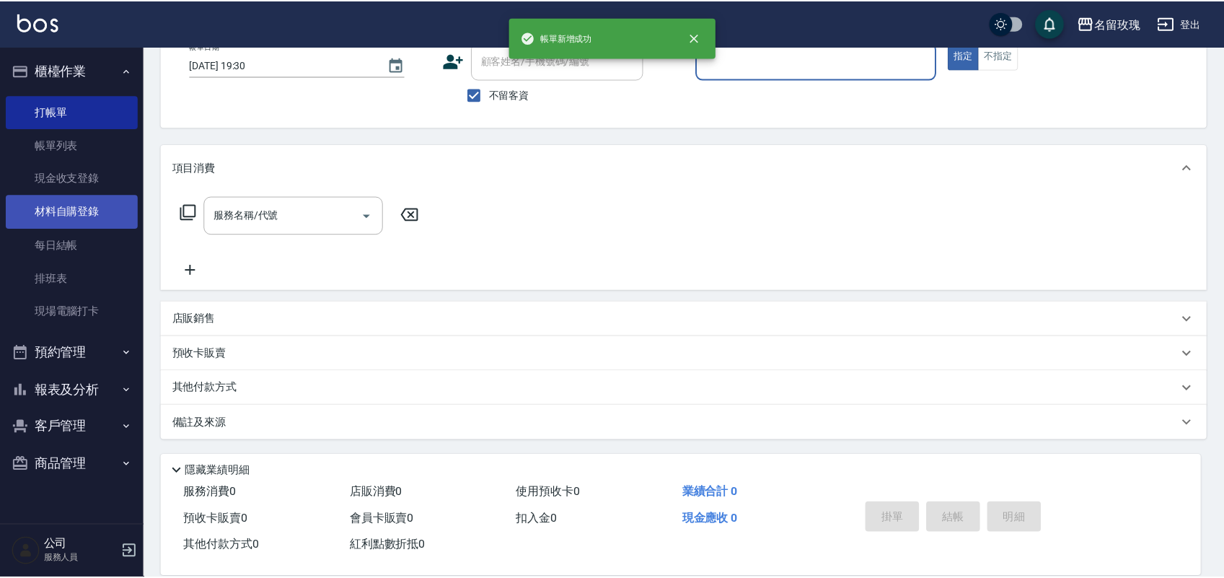
scroll to position [92, 0]
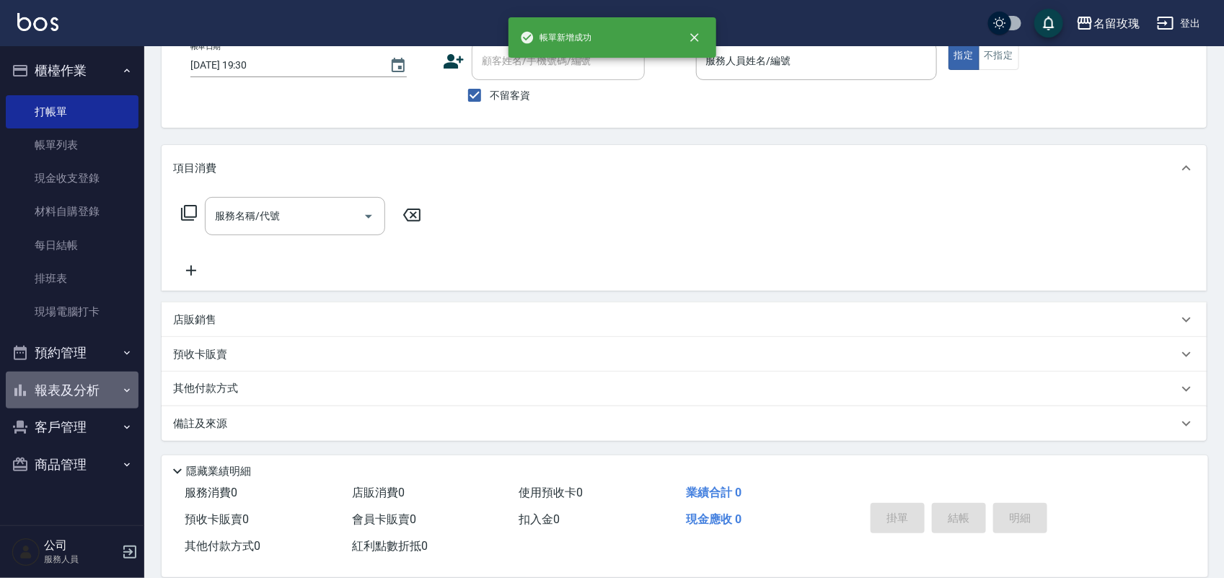
click at [103, 377] on button "報表及分析" at bounding box center [72, 391] width 133 height 38
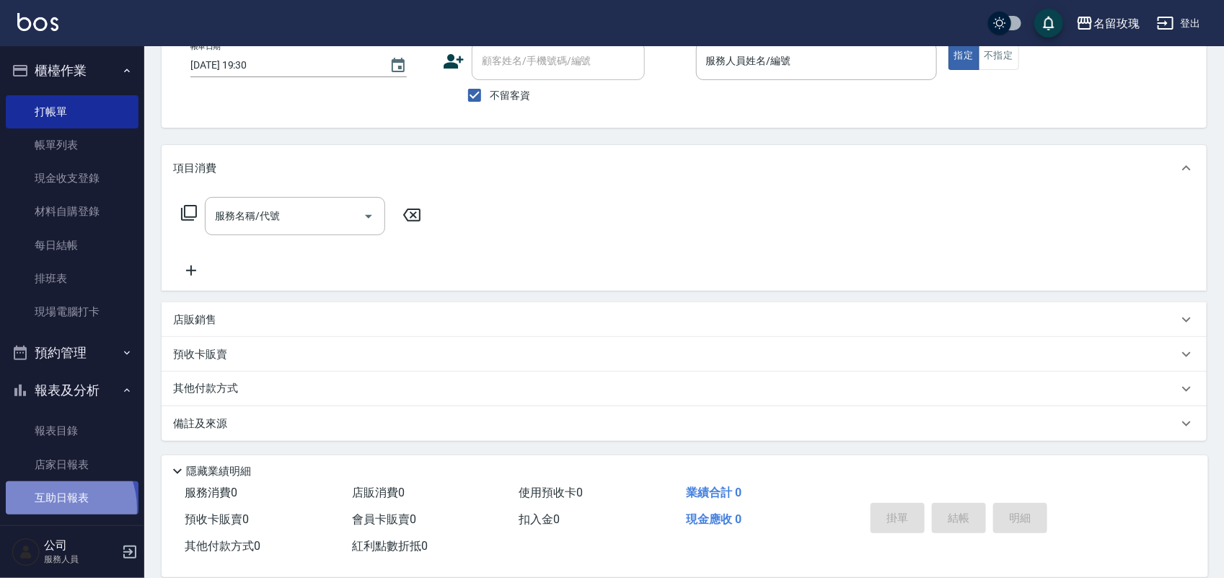
drag, startPoint x: 51, startPoint y: 509, endPoint x: 38, endPoint y: 505, distance: 12.8
click at [49, 507] on link "互助日報表" at bounding box center [72, 497] width 133 height 33
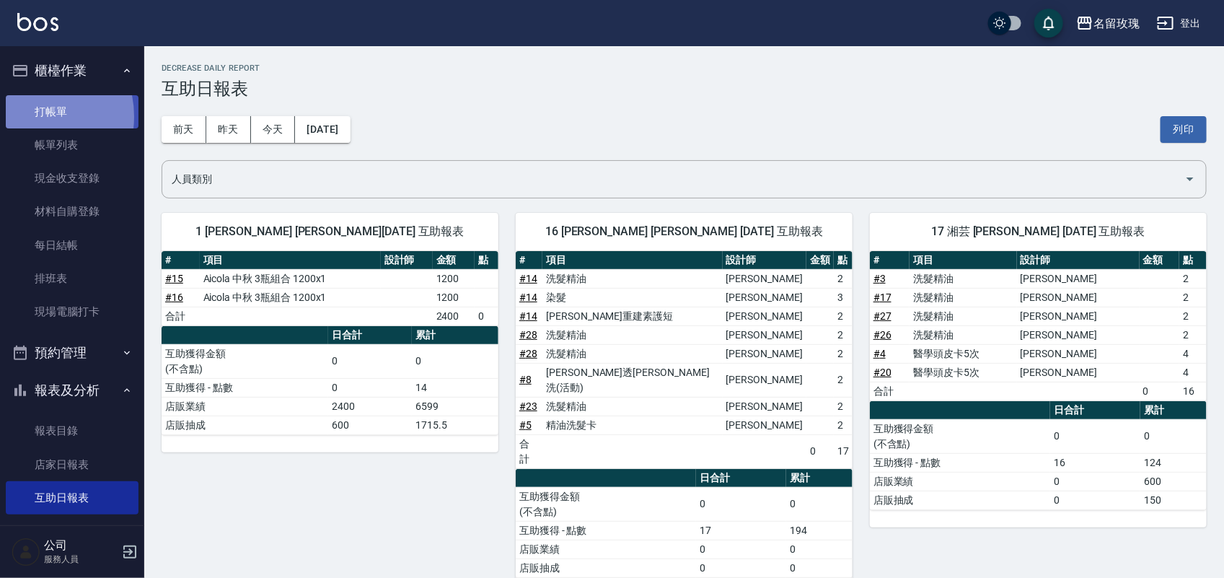
click at [29, 116] on link "打帳單" at bounding box center [72, 111] width 133 height 33
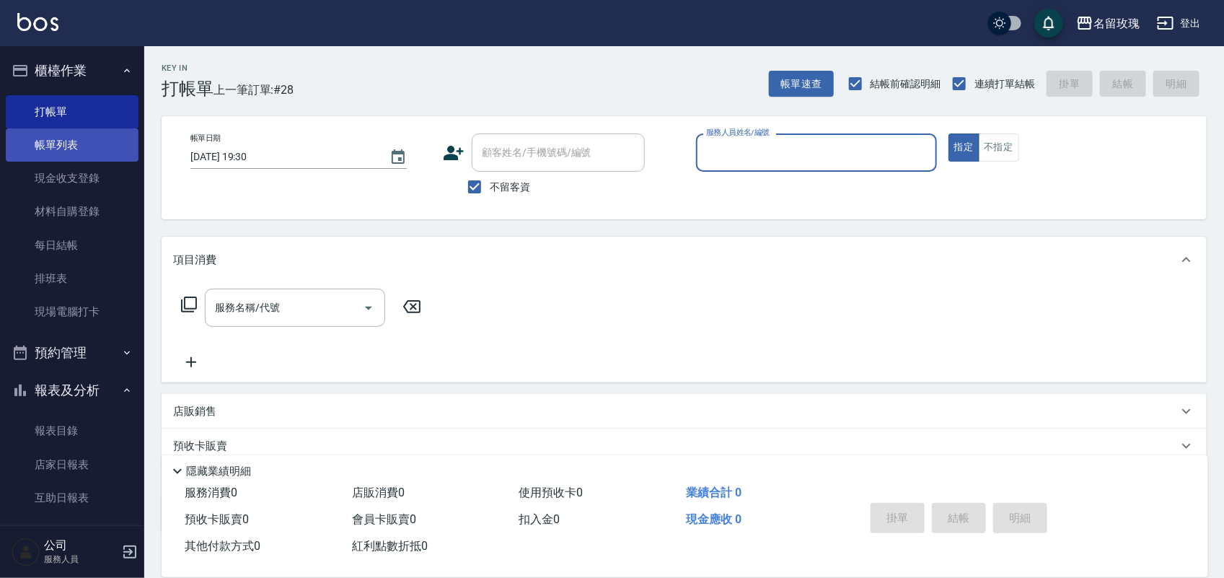
drag, startPoint x: 40, startPoint y: 156, endPoint x: 124, endPoint y: 4, distance: 174.1
click at [40, 156] on link "帳單列表" at bounding box center [72, 144] width 133 height 33
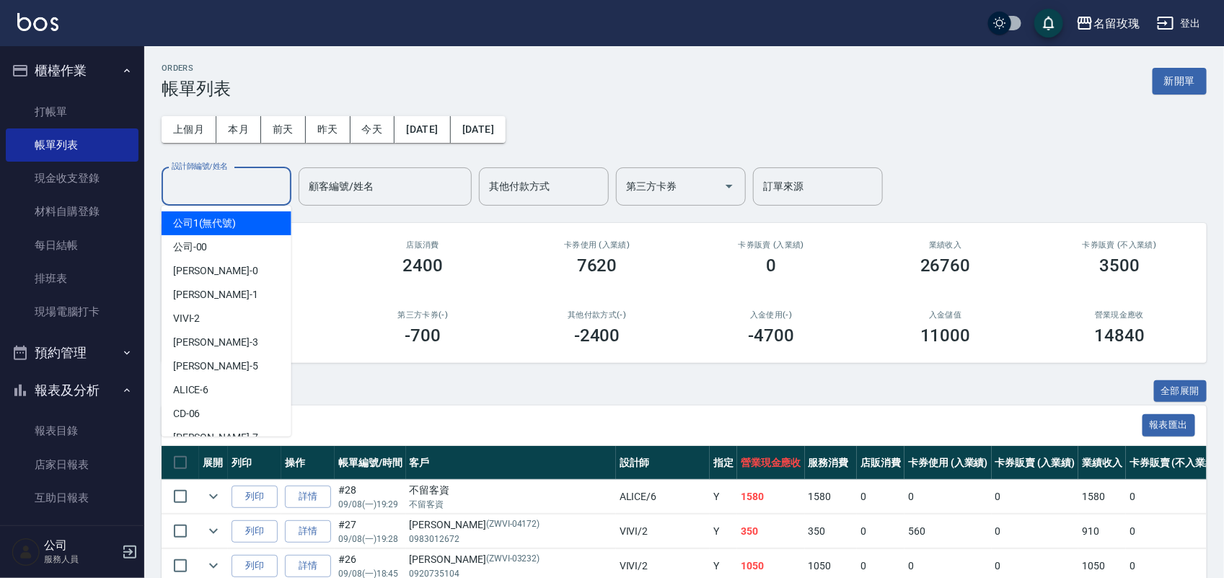
click at [203, 192] on input "設計師編號/姓名" at bounding box center [226, 186] width 117 height 25
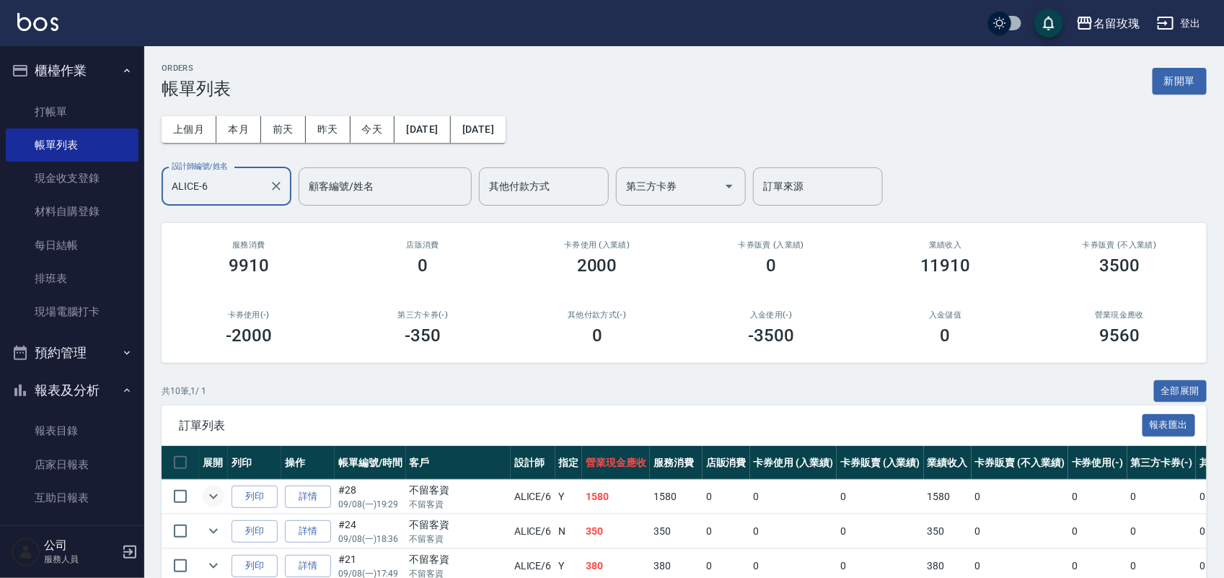
type input "ALICE-6"
click at [208, 489] on icon "expand row" at bounding box center [213, 496] width 17 height 17
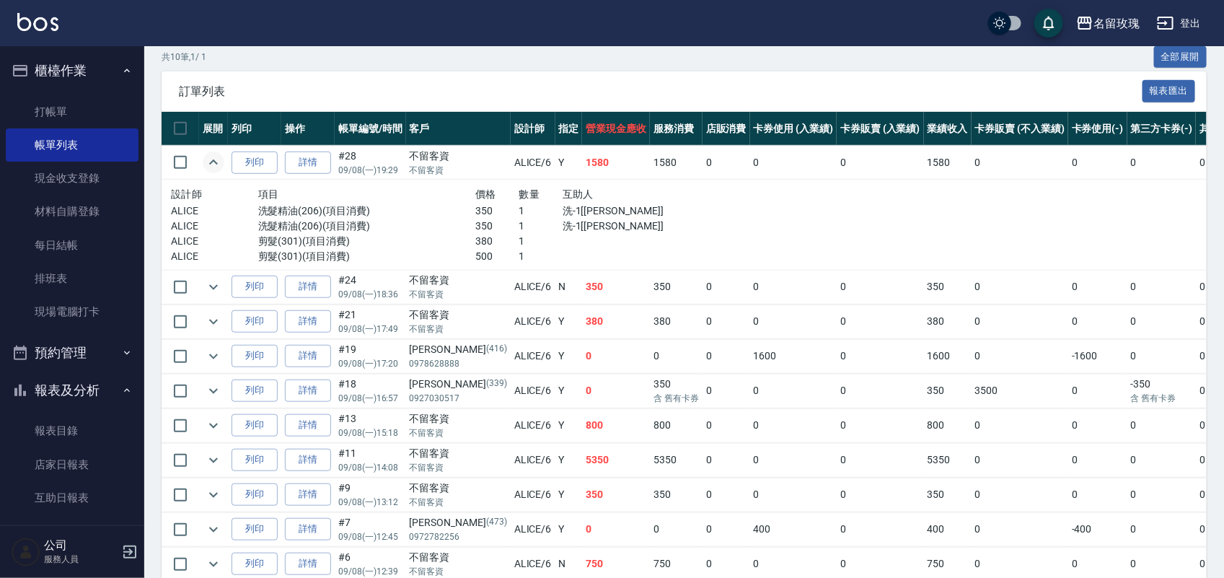
scroll to position [361, 0]
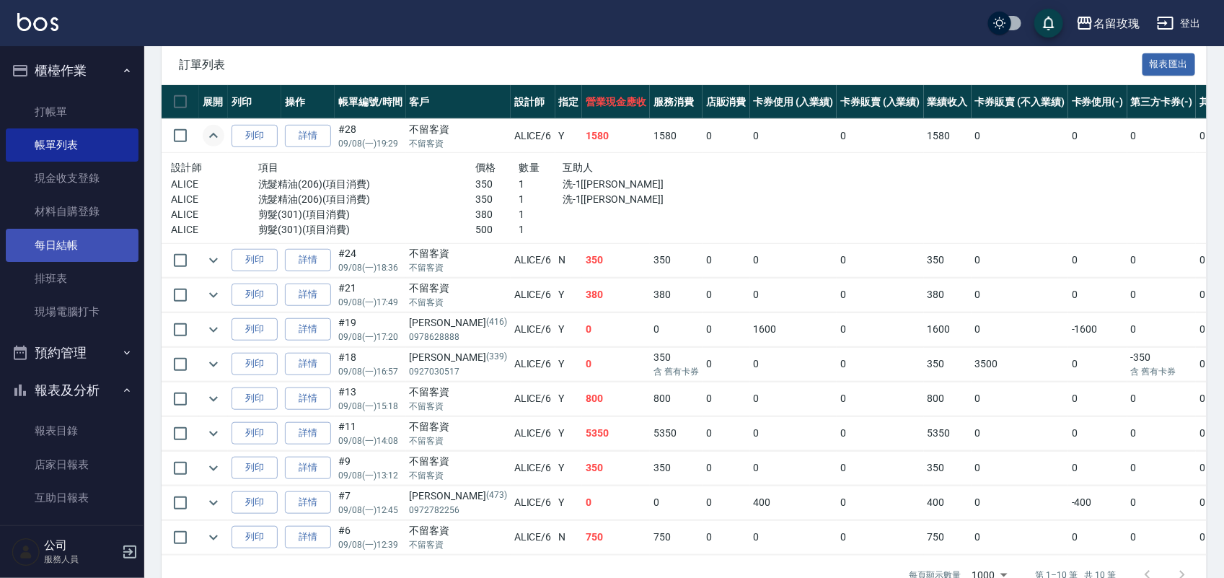
click at [67, 240] on link "每日結帳" at bounding box center [72, 245] width 133 height 33
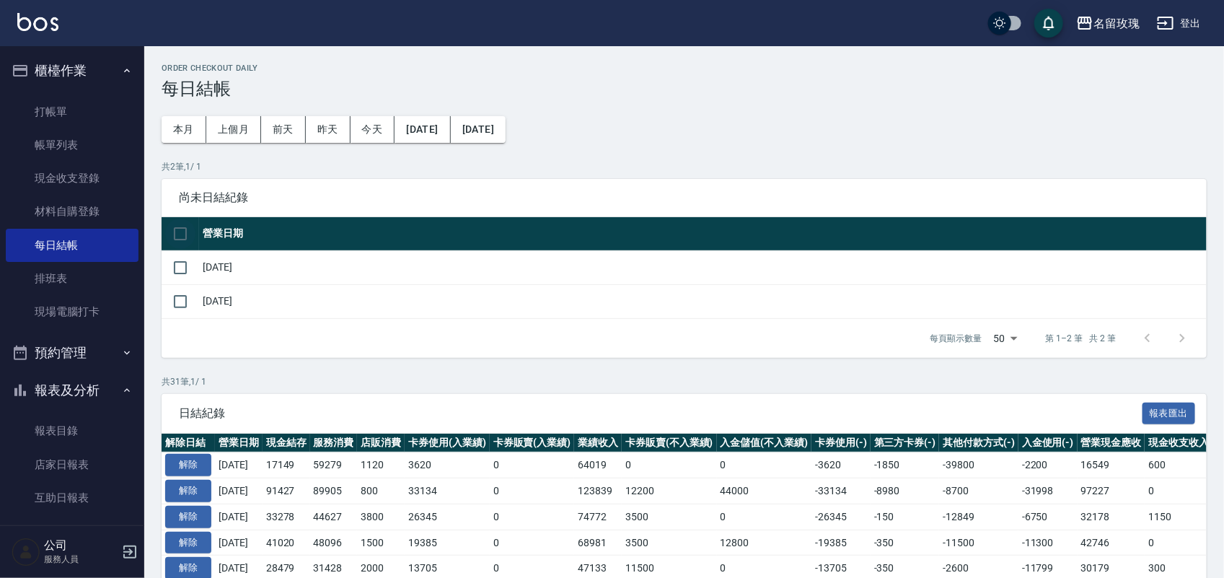
click at [177, 229] on input "checkbox" at bounding box center [180, 234] width 30 height 30
checkbox input "true"
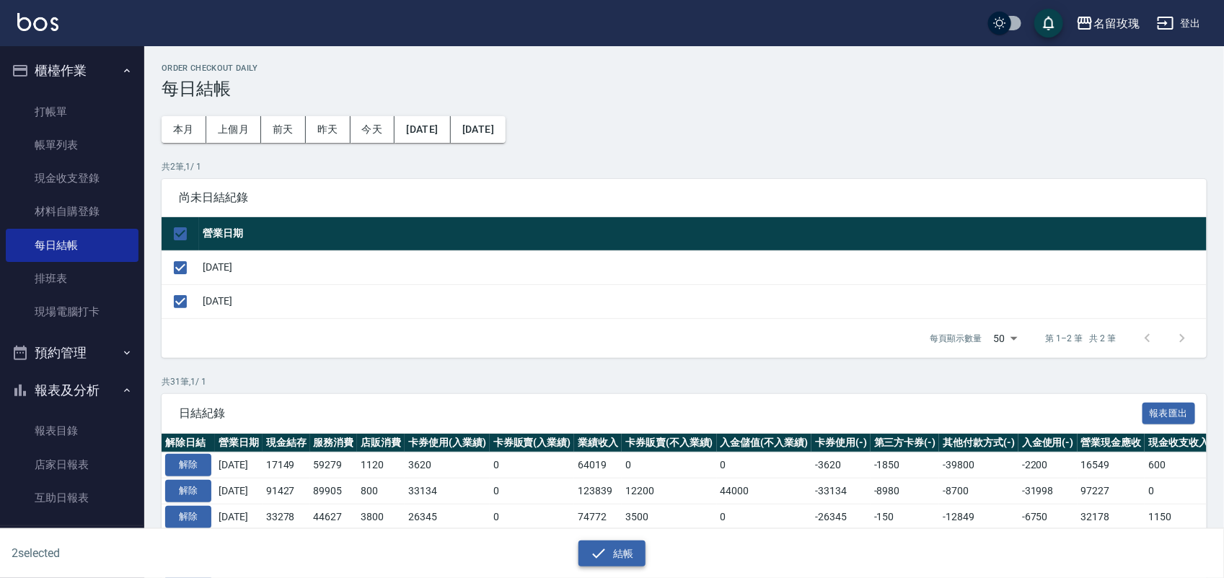
click at [610, 552] on button "結帳" at bounding box center [612, 553] width 67 height 27
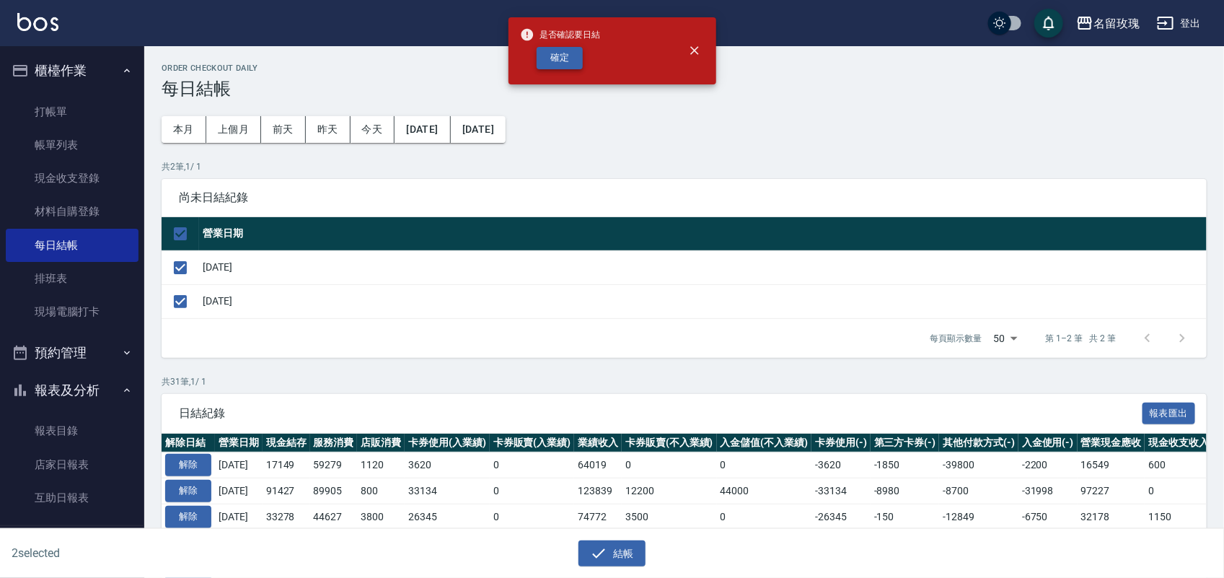
click at [565, 62] on button "確定" at bounding box center [560, 58] width 46 height 22
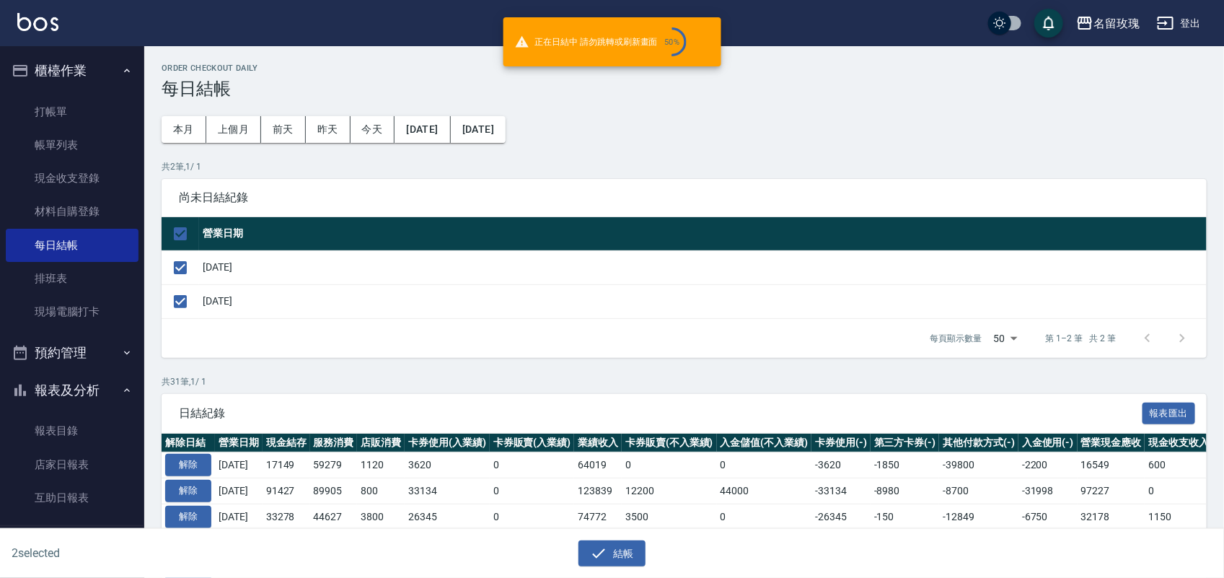
checkbox input "false"
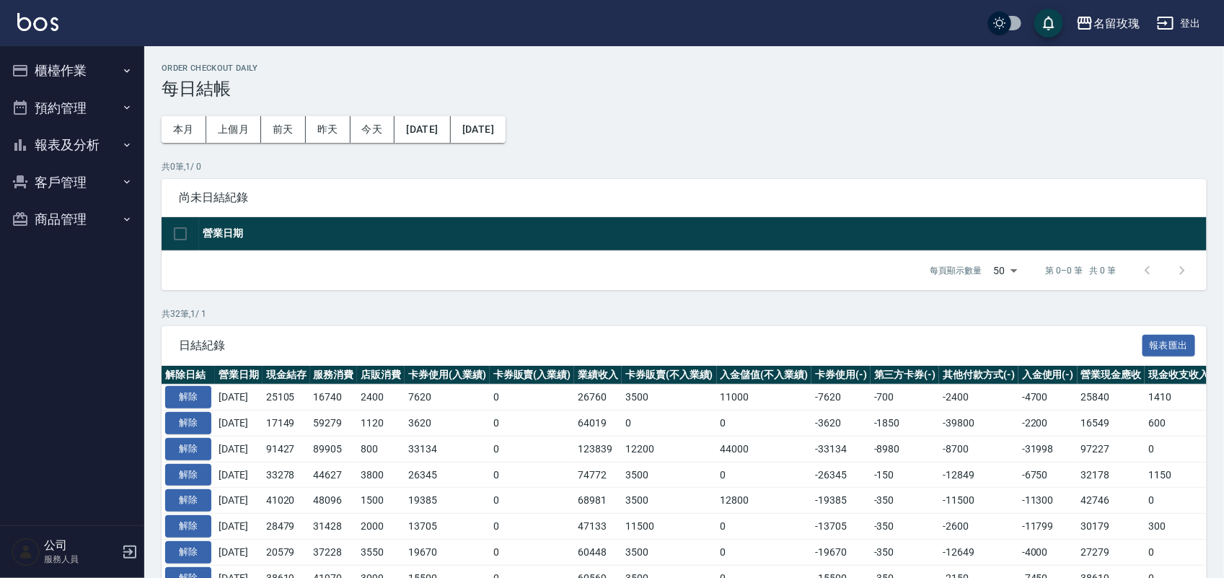
click at [33, 153] on button "報表及分析" at bounding box center [72, 145] width 133 height 38
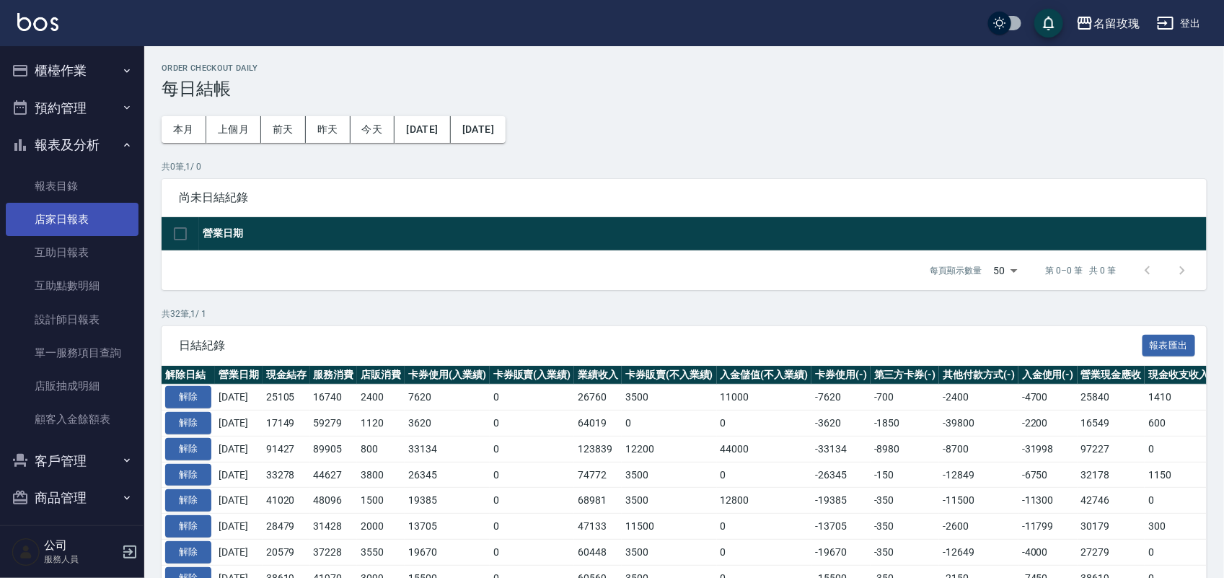
click at [60, 207] on link "店家日報表" at bounding box center [72, 219] width 133 height 33
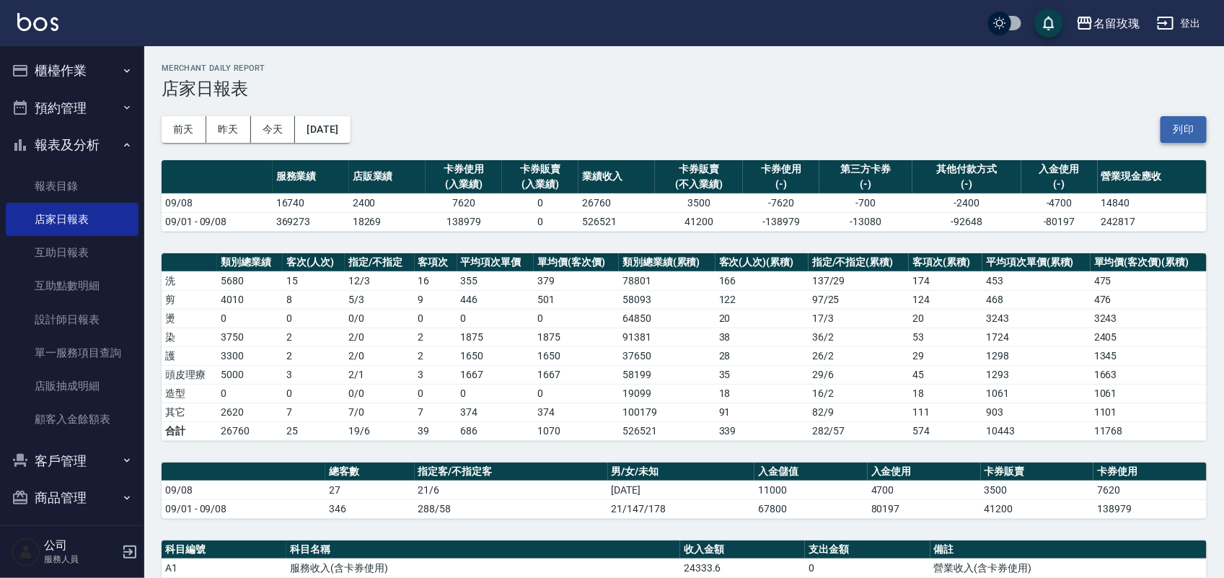
click at [1182, 125] on button "列印" at bounding box center [1184, 129] width 46 height 27
